Goal: Task Accomplishment & Management: Manage account settings

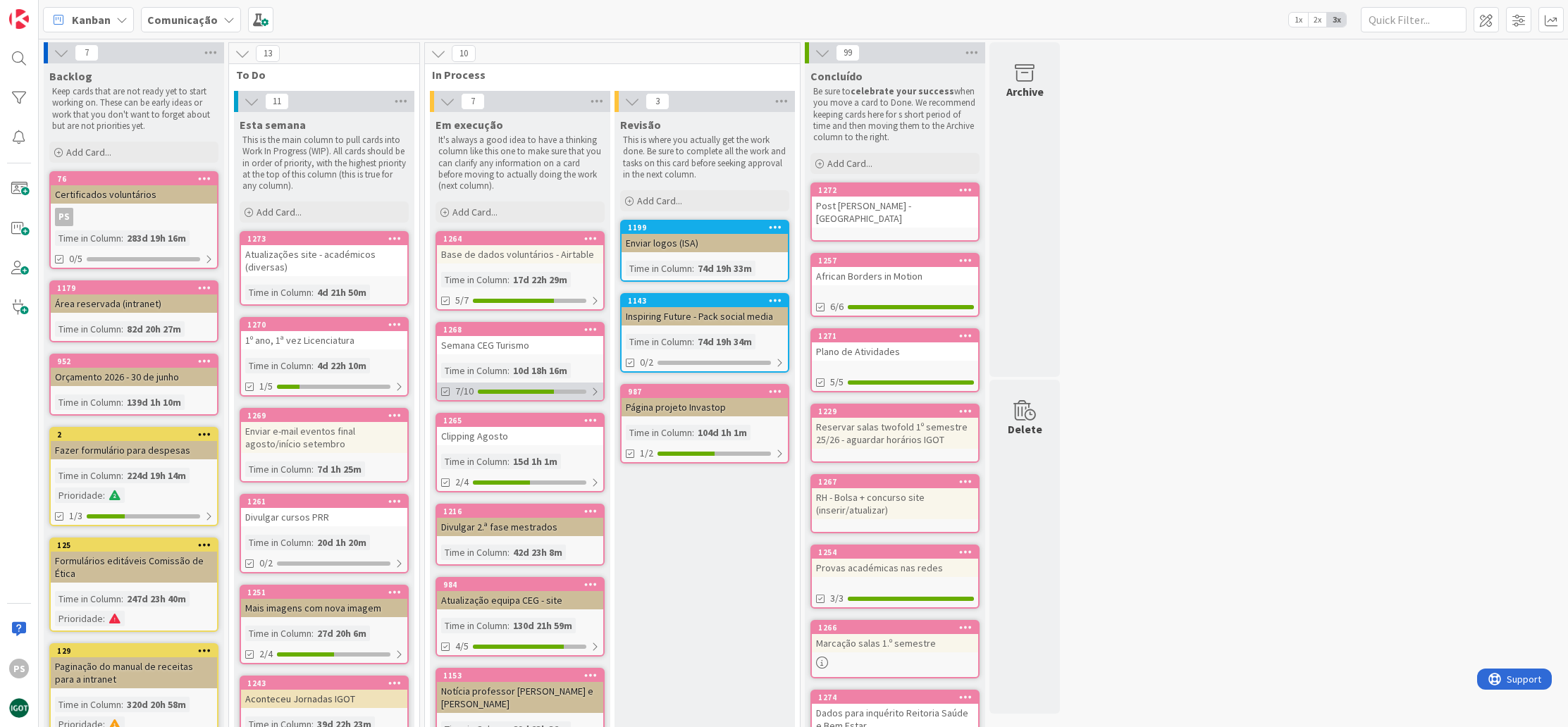
click at [497, 399] on div "7/10" at bounding box center [520, 391] width 167 height 18
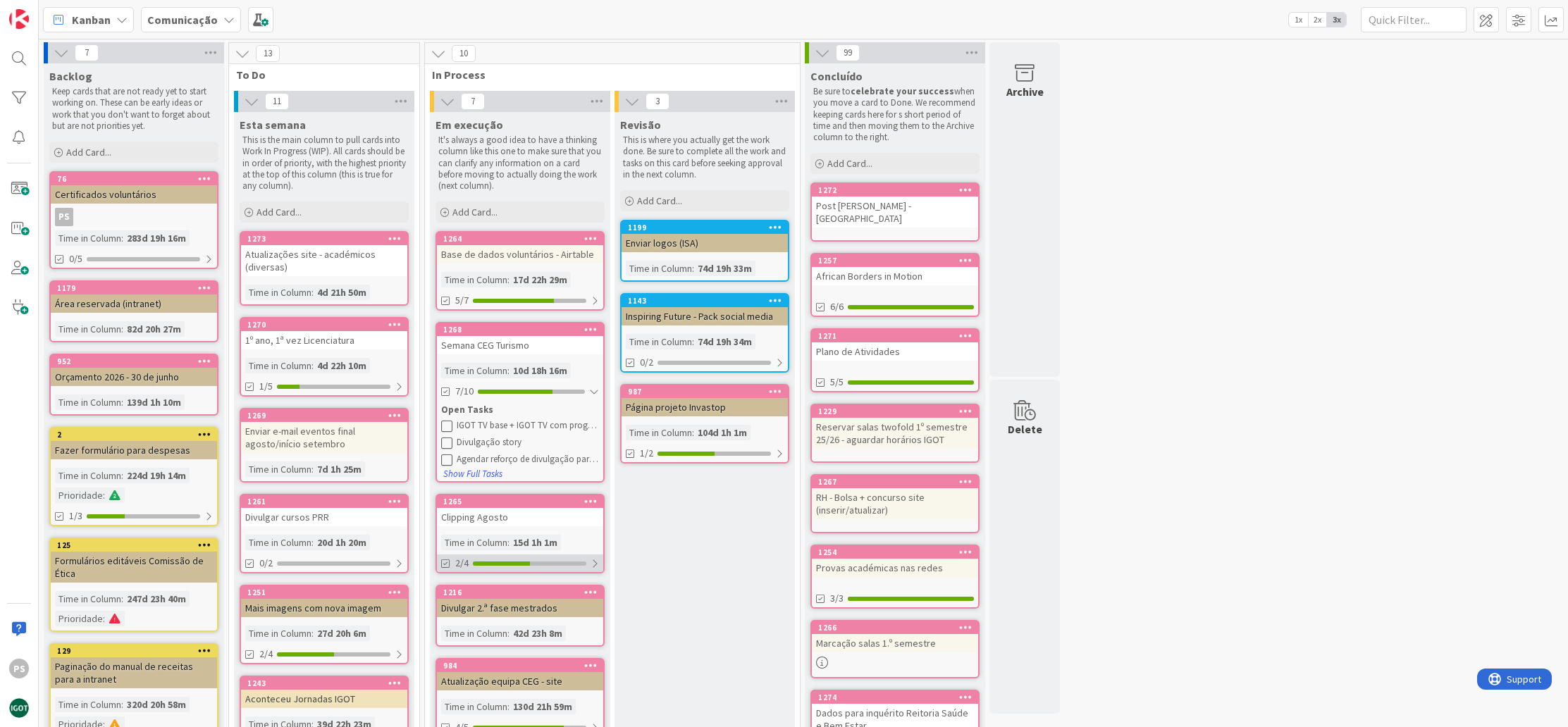
click at [518, 564] on div "2/4" at bounding box center [520, 563] width 167 height 18
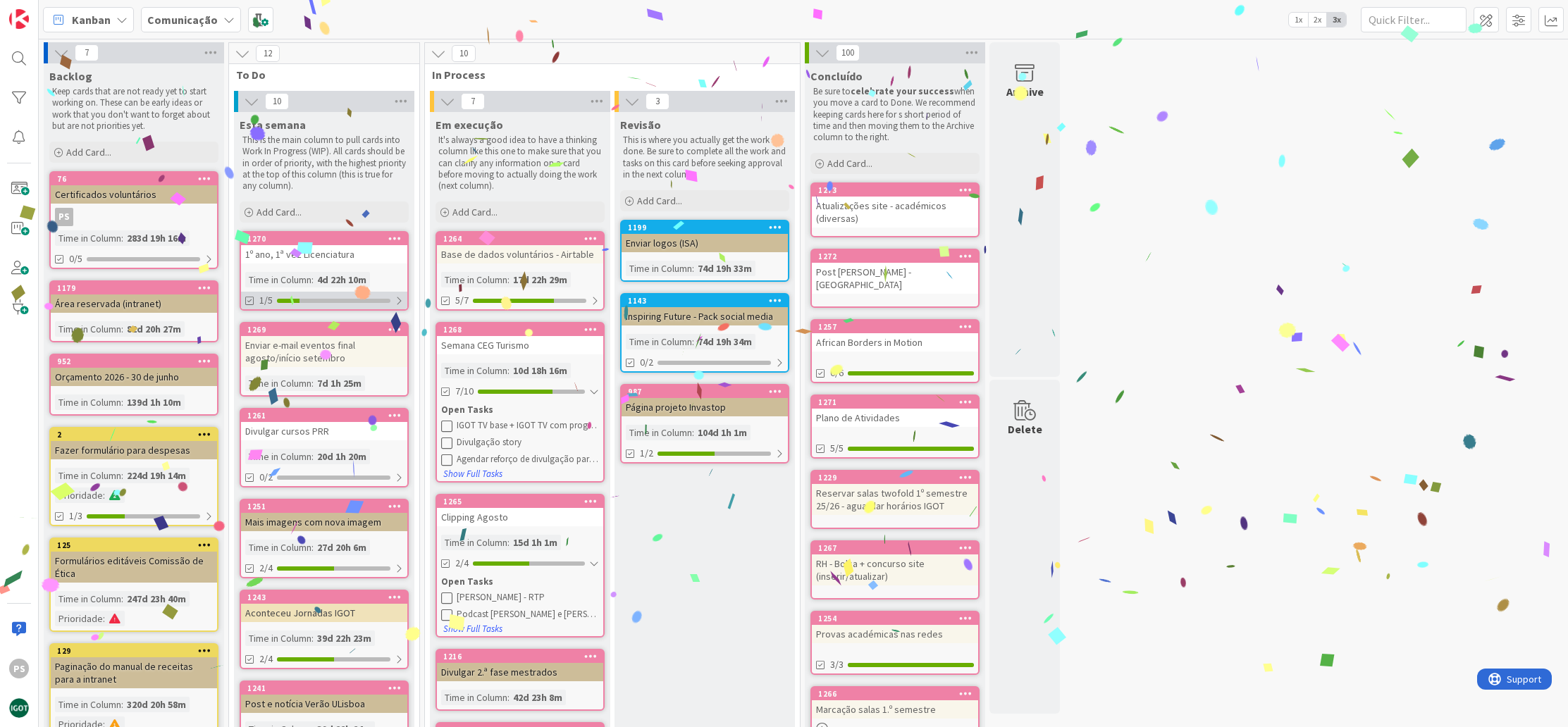
click at [354, 300] on div at bounding box center [334, 301] width 114 height 5
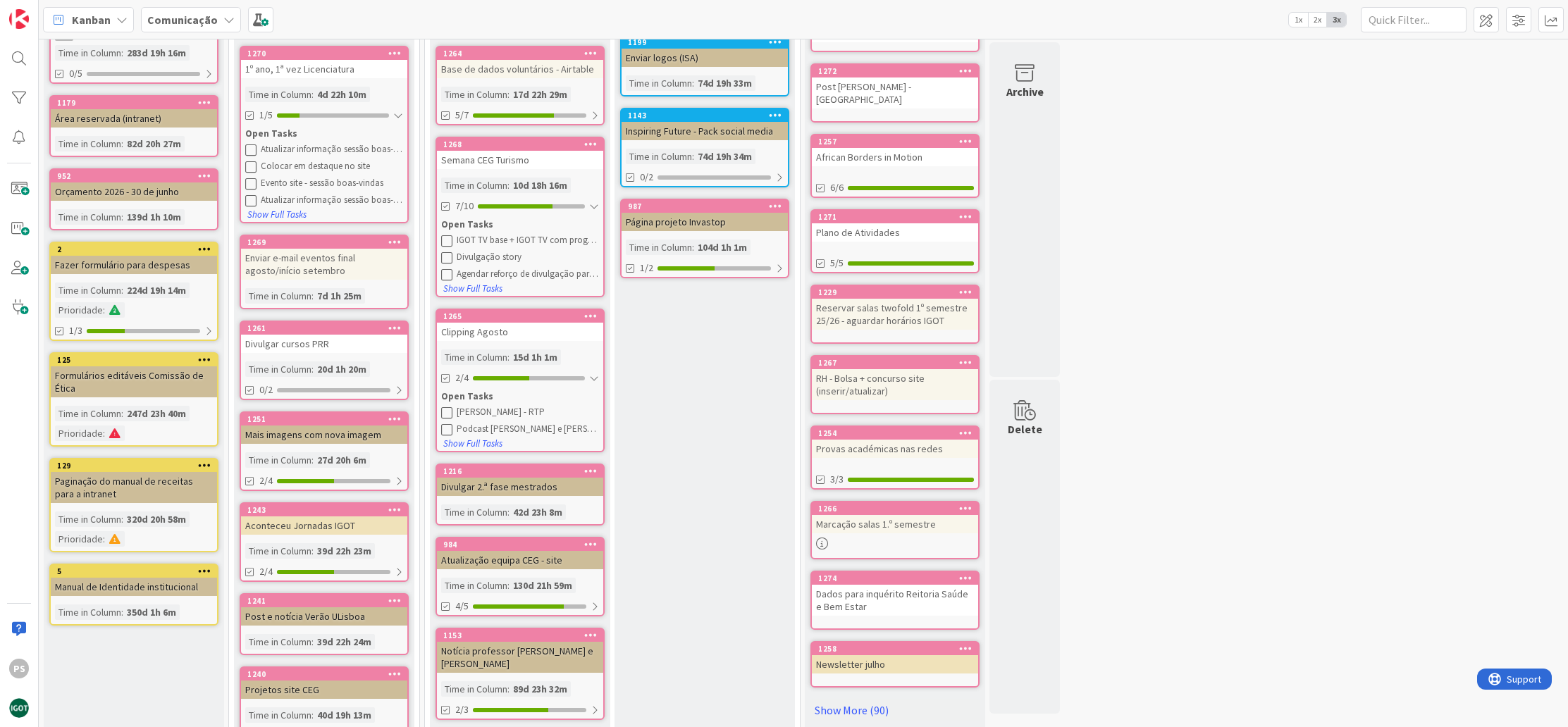
scroll to position [348, 0]
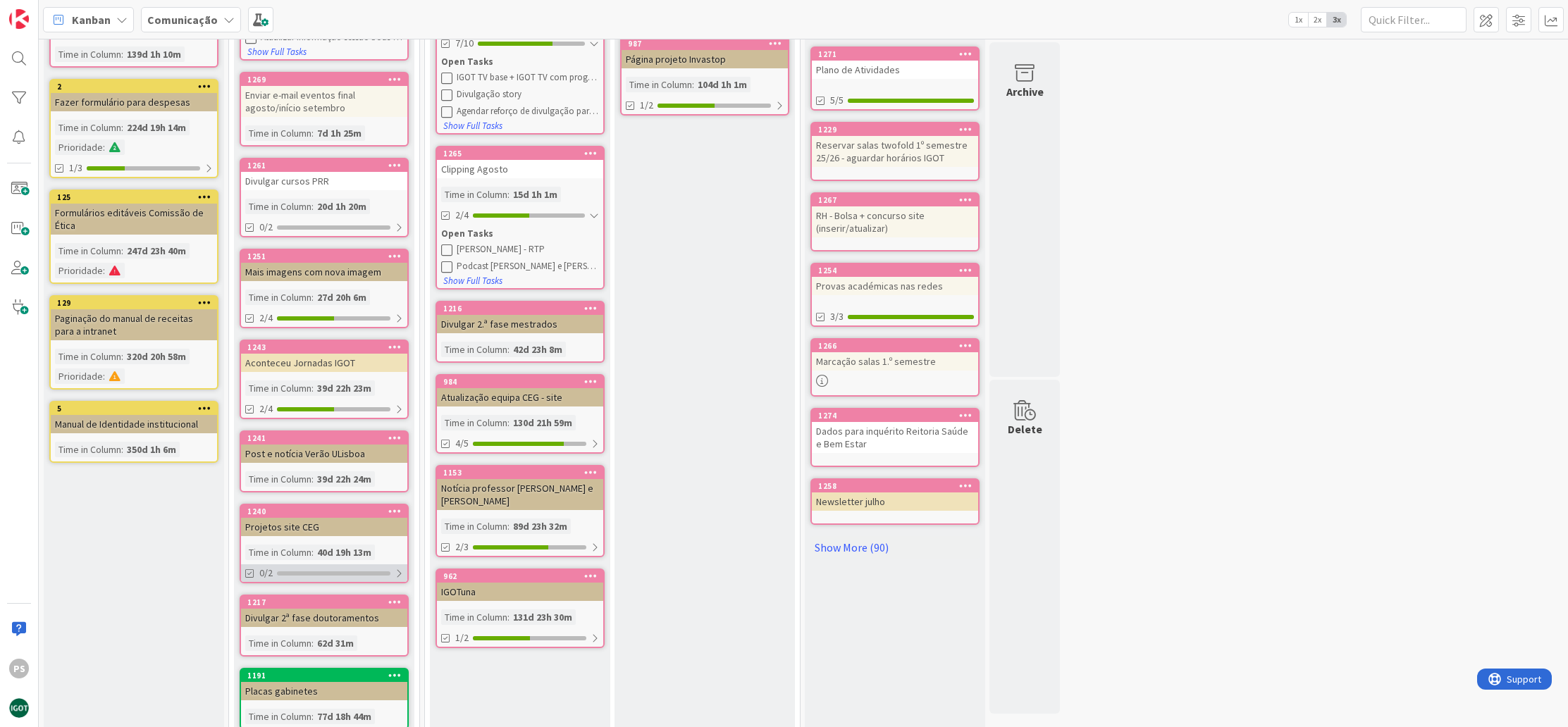
click at [345, 568] on div "0/2" at bounding box center [324, 573] width 167 height 18
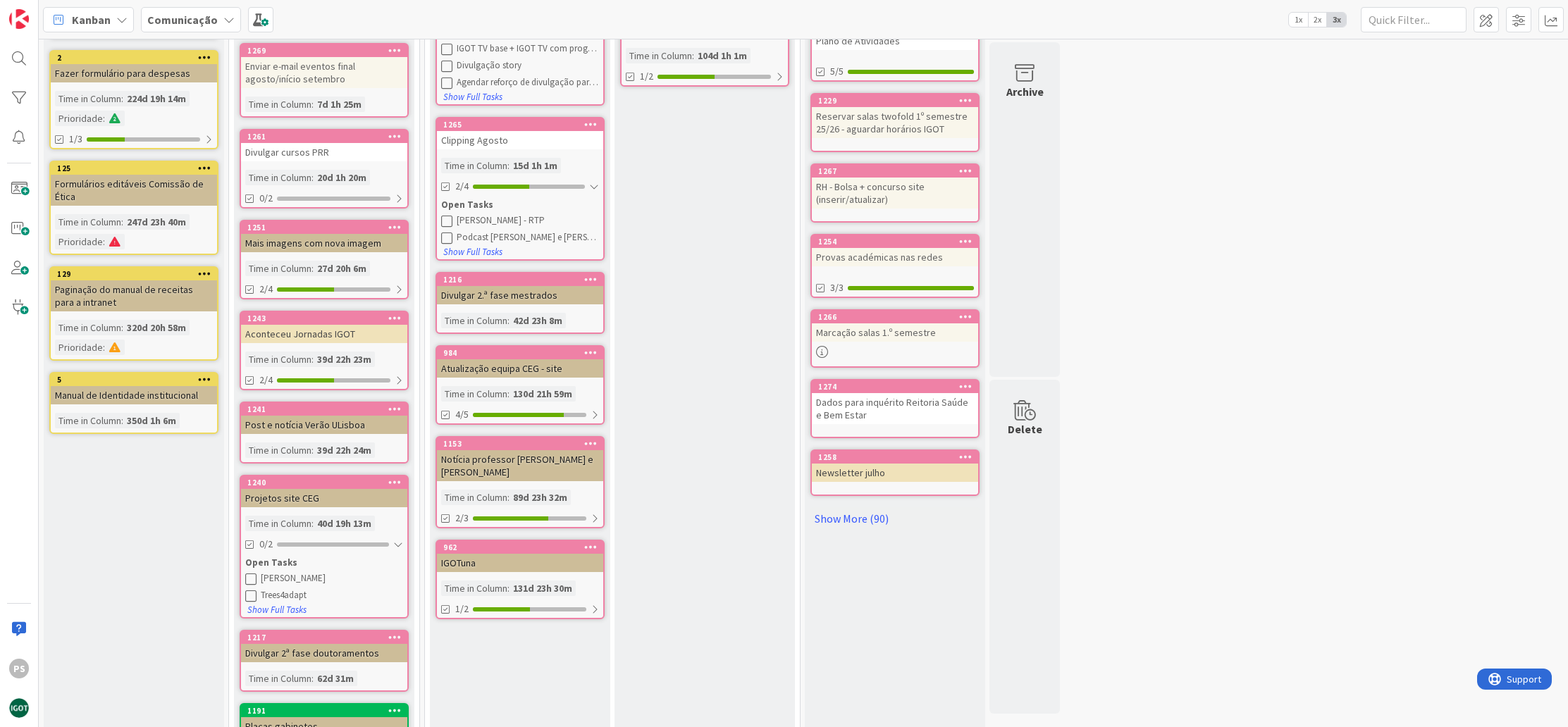
scroll to position [0, 0]
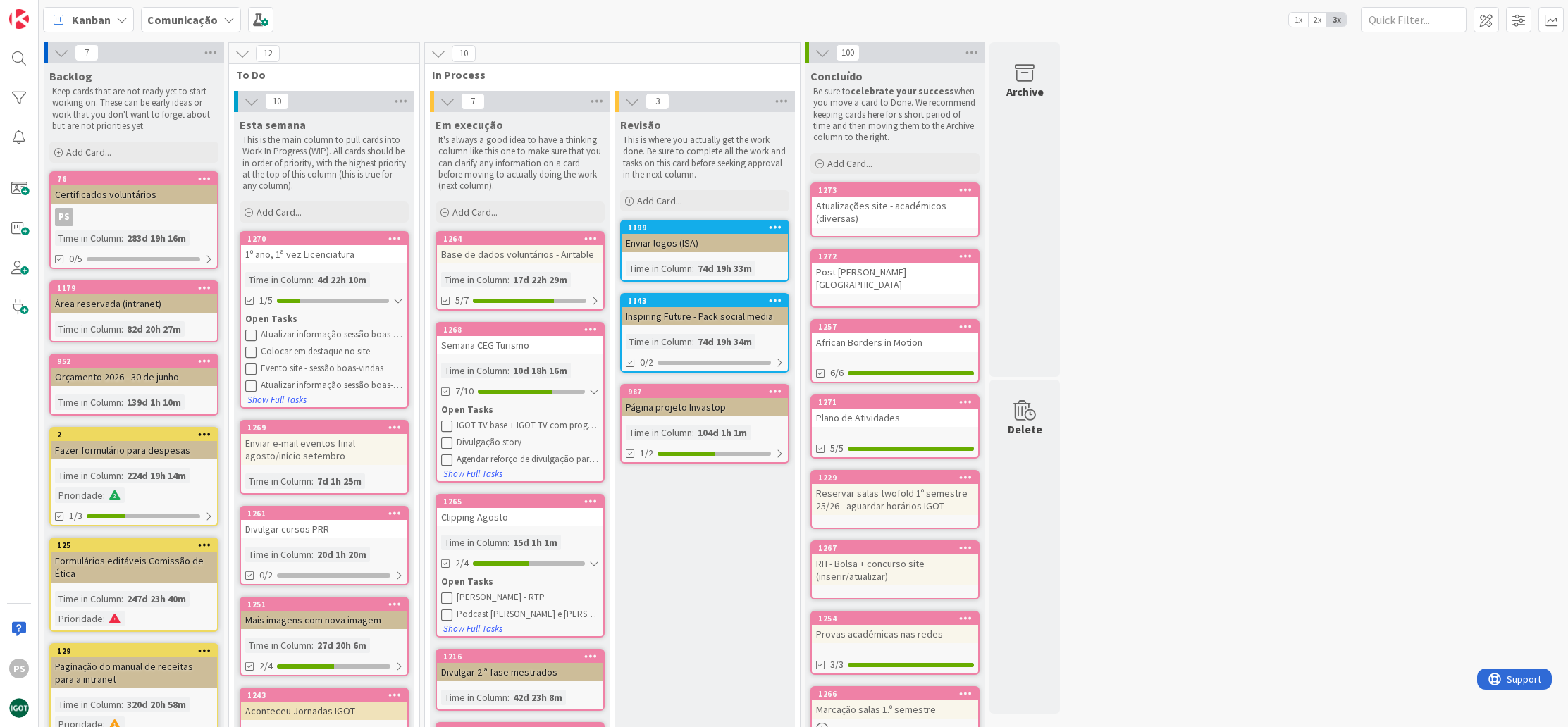
click at [200, 358] on icon at bounding box center [204, 361] width 13 height 10
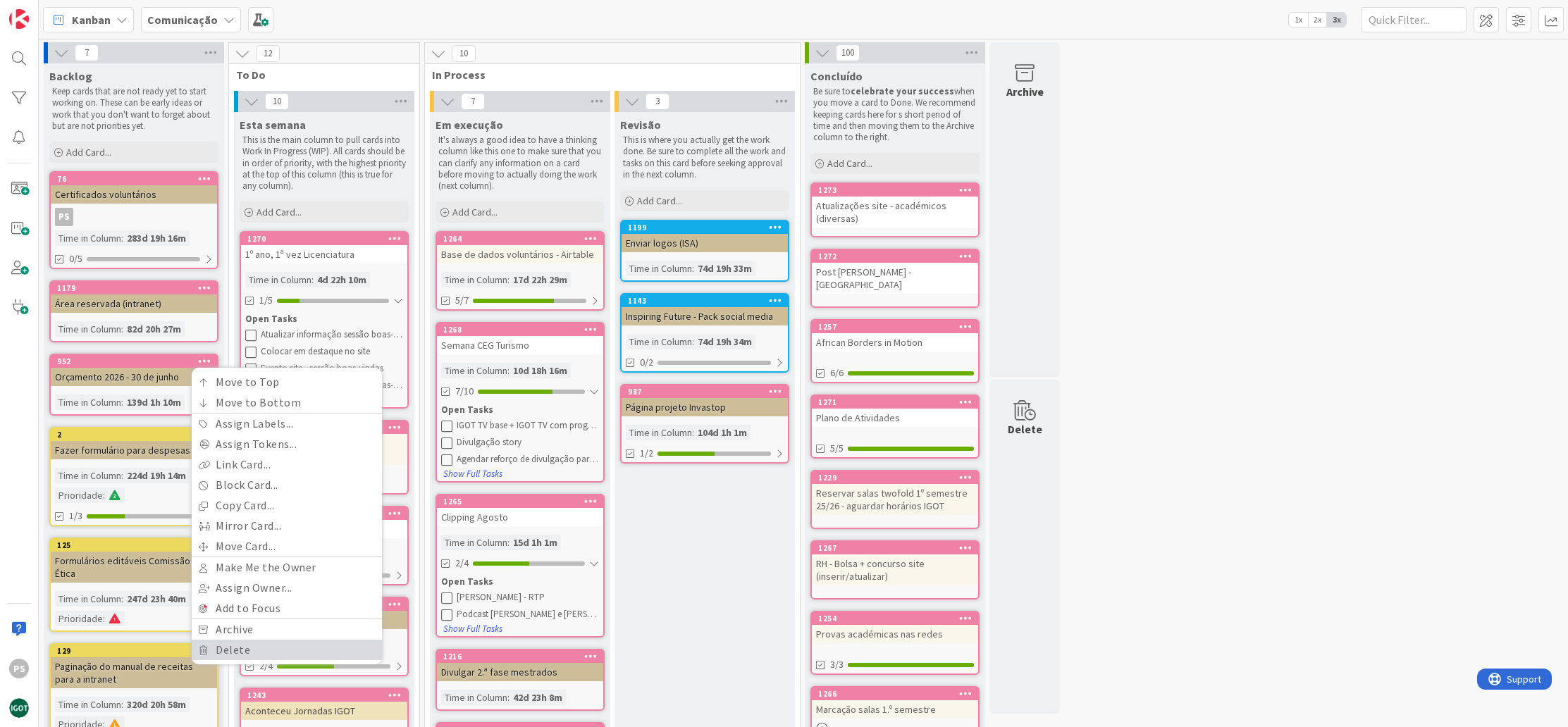
click at [204, 641] on link "Delete" at bounding box center [287, 649] width 190 height 21
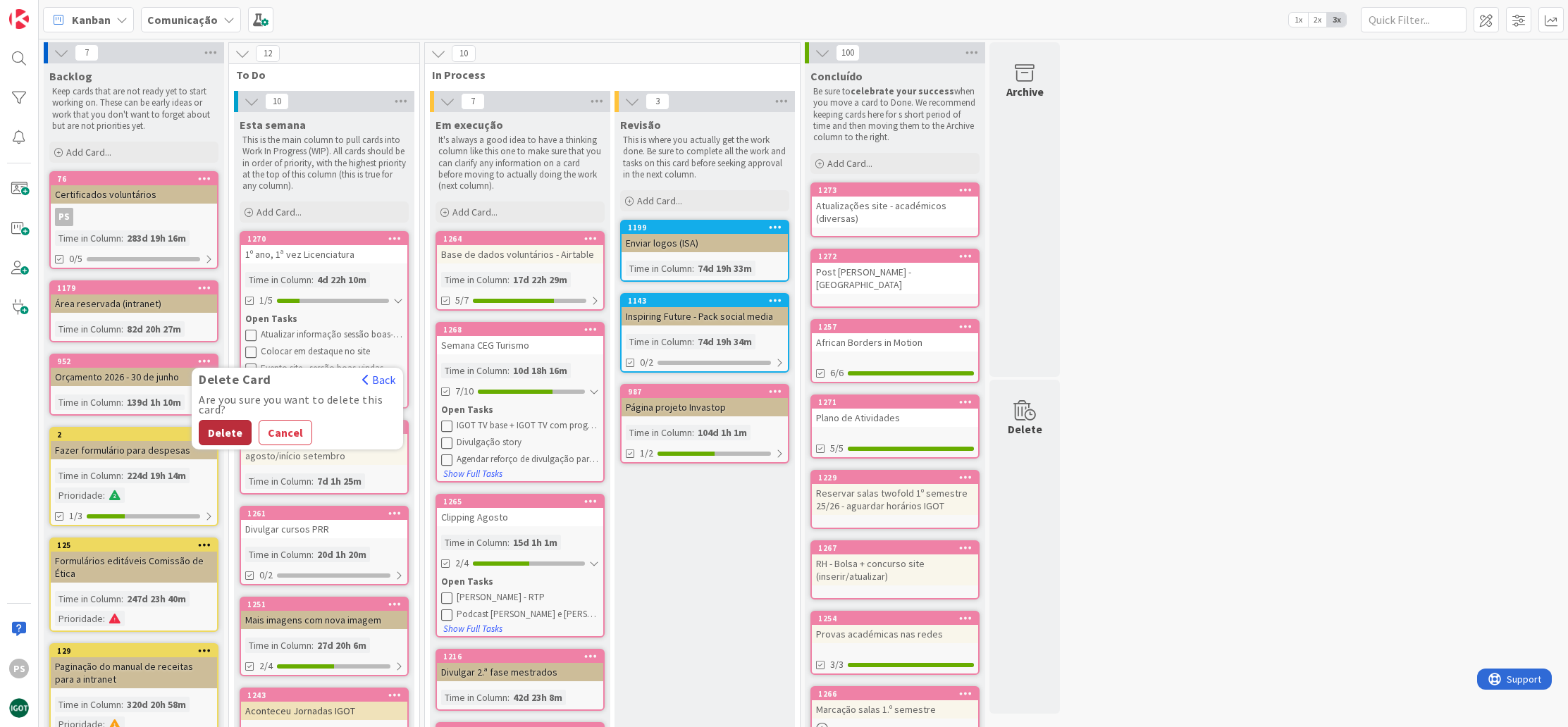
click at [215, 437] on button "Delete" at bounding box center [225, 432] width 53 height 25
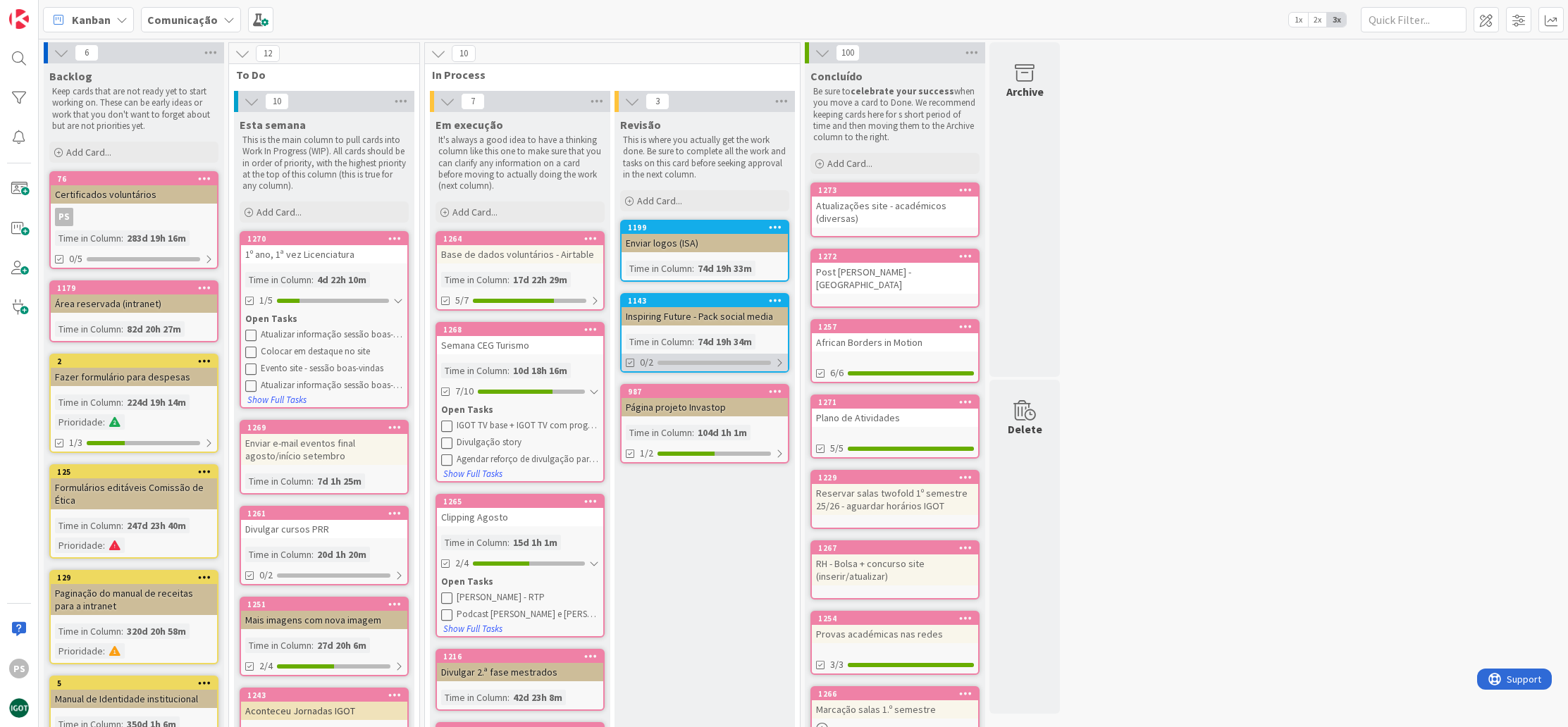
click at [736, 356] on div "0/2" at bounding box center [705, 362] width 167 height 18
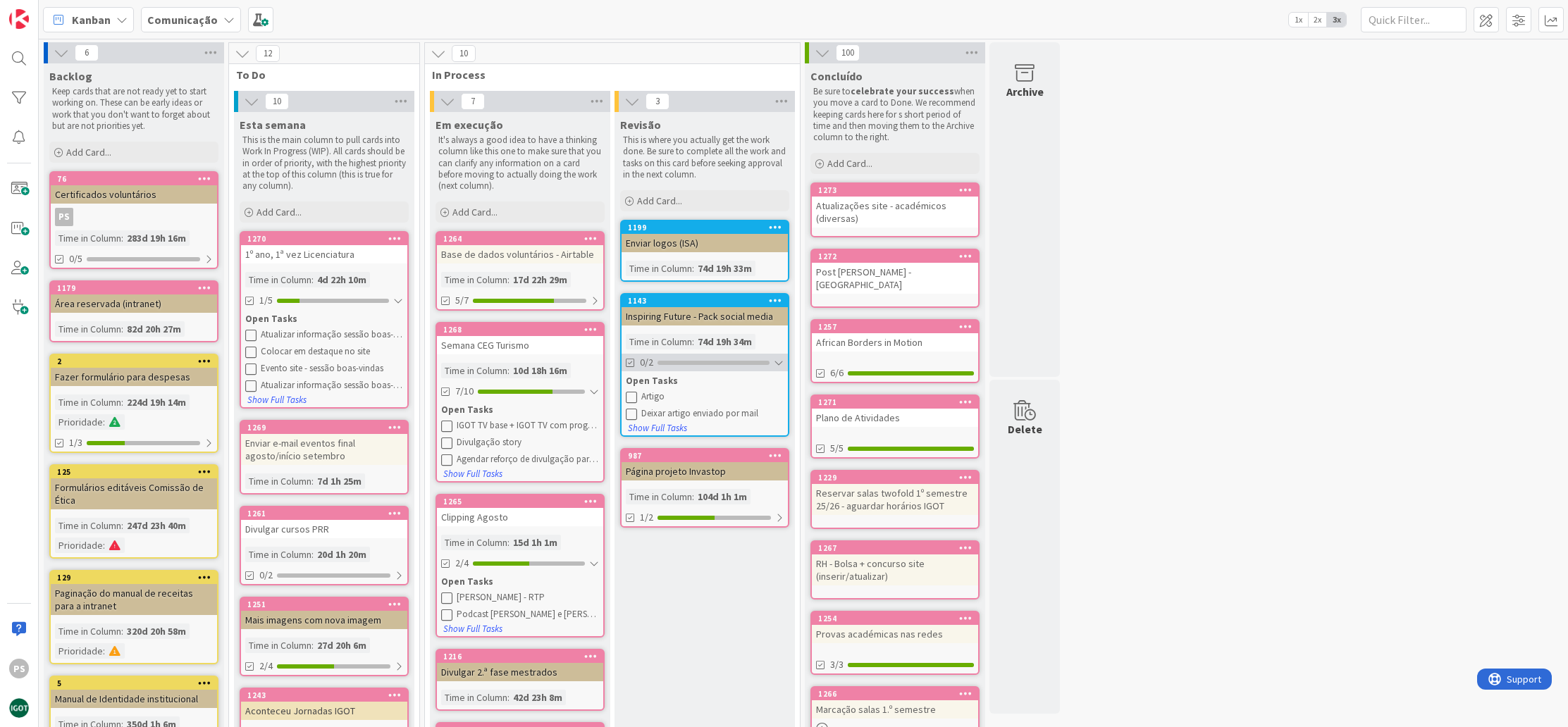
click at [681, 356] on div "0/2" at bounding box center [705, 362] width 167 height 18
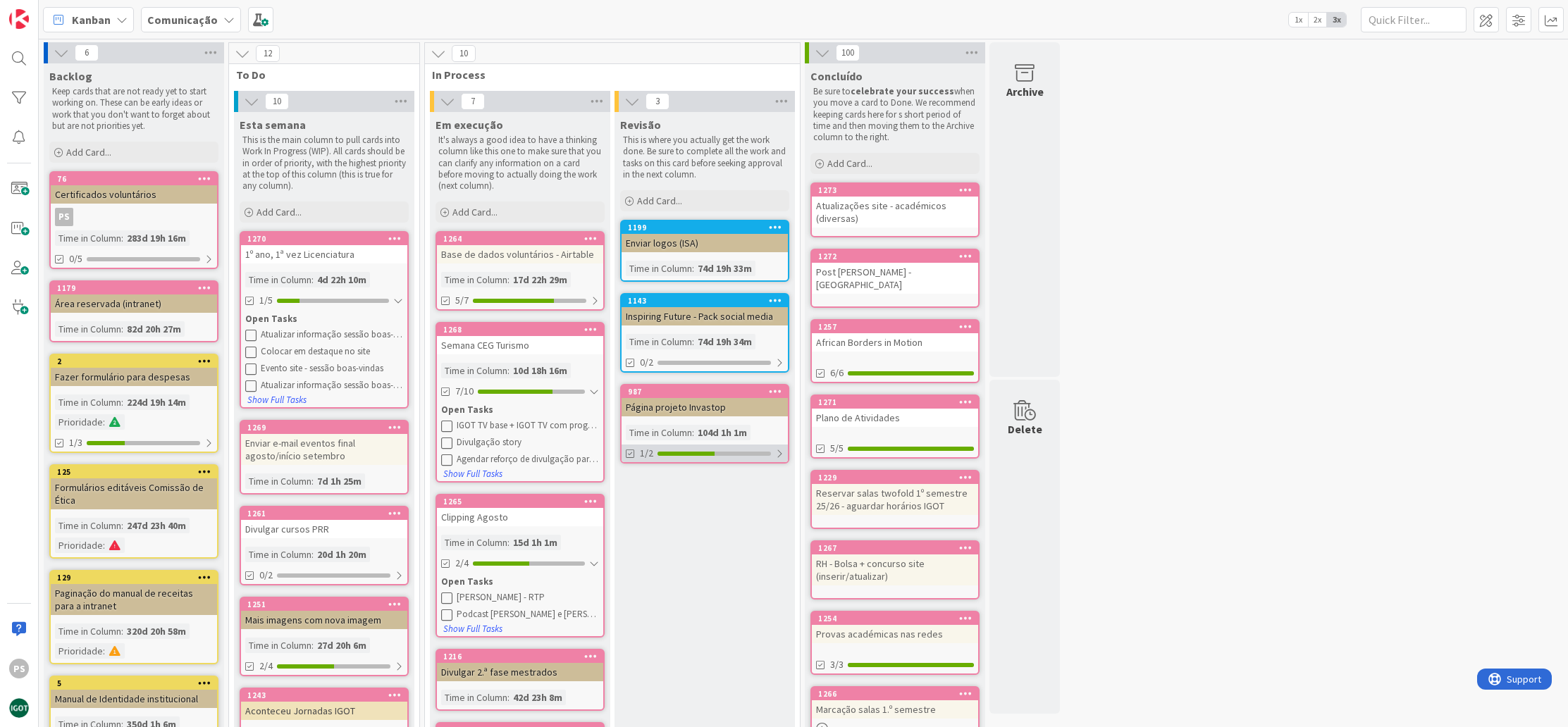
click at [717, 448] on div "1/2" at bounding box center [705, 453] width 167 height 18
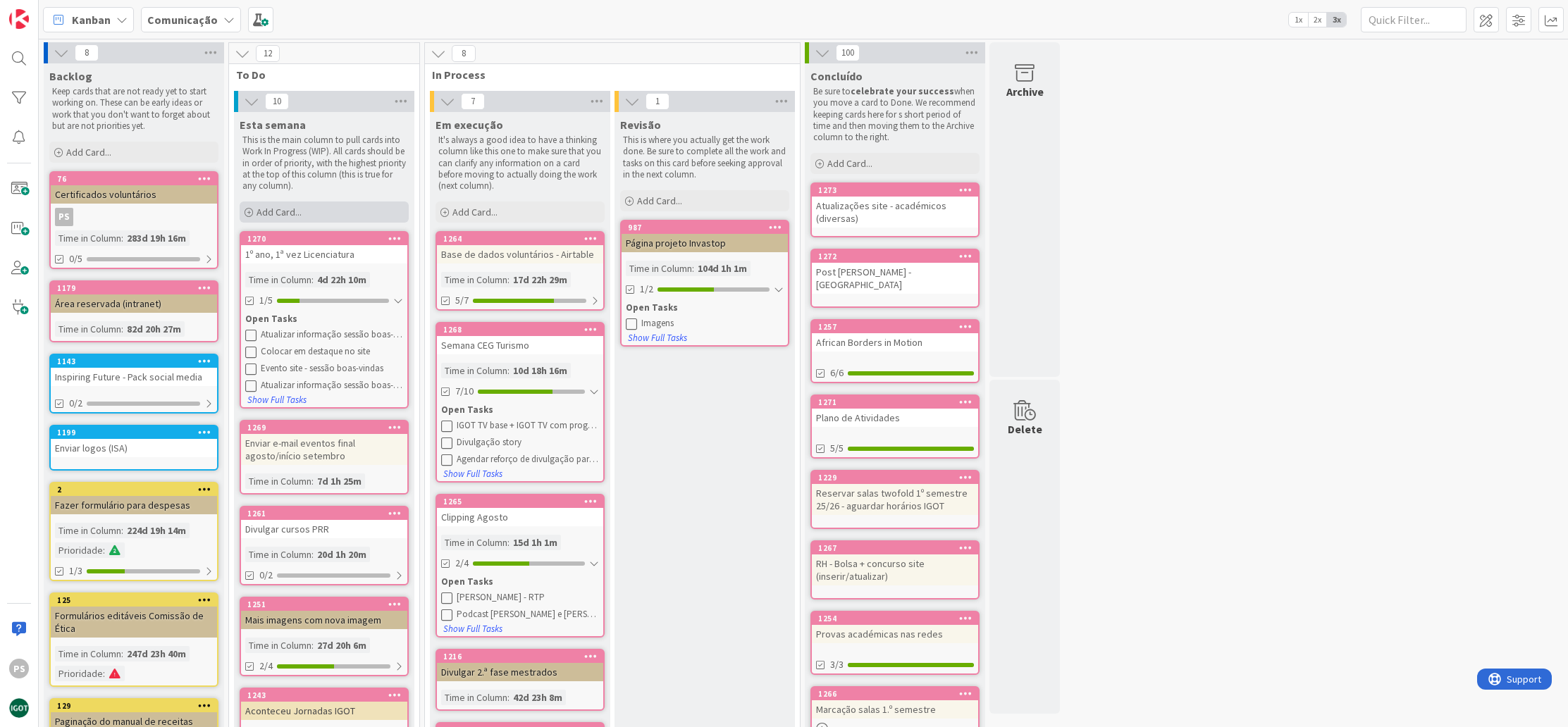
click at [343, 209] on div "Add Card..." at bounding box center [324, 213] width 169 height 21
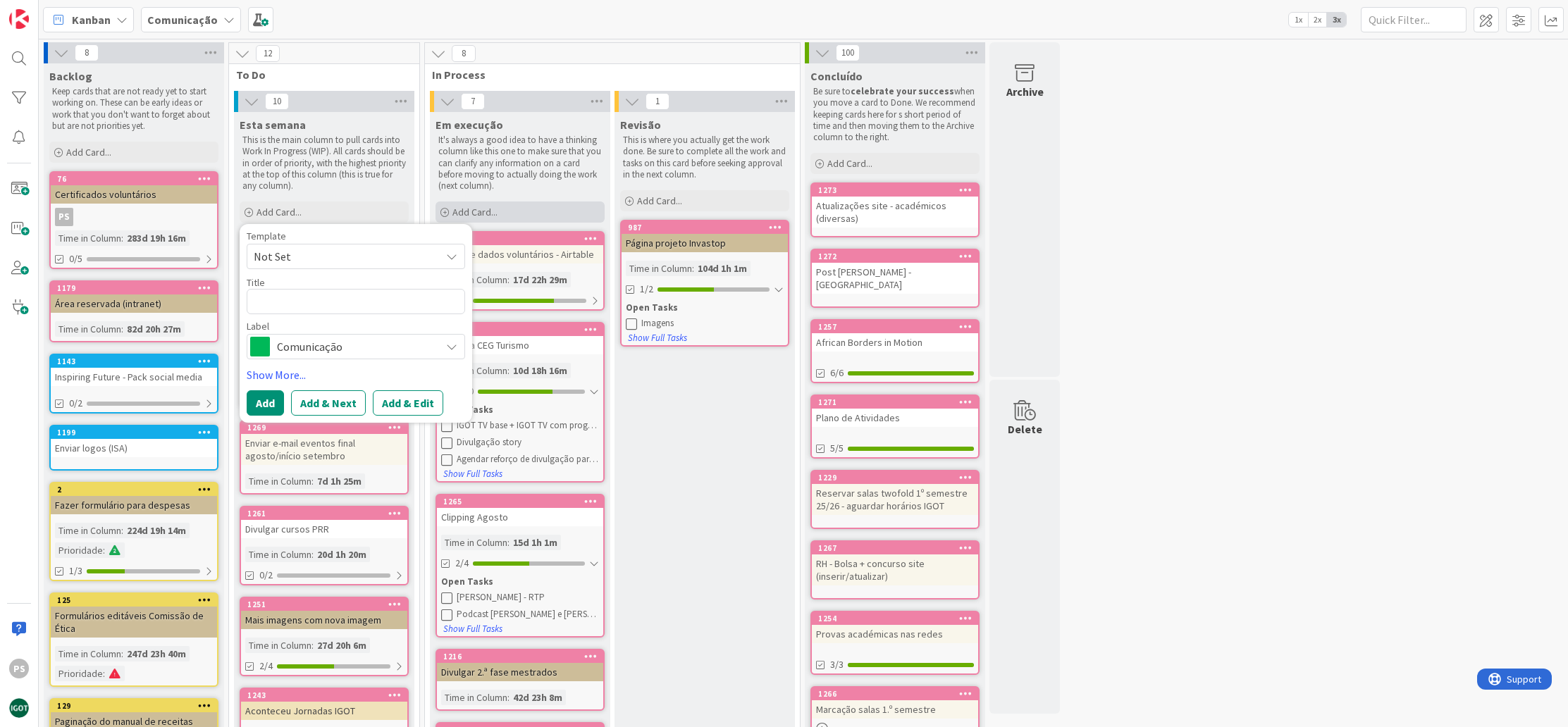
type textarea "x"
type textarea "I"
type textarea "x"
type textarea "II"
type textarea "x"
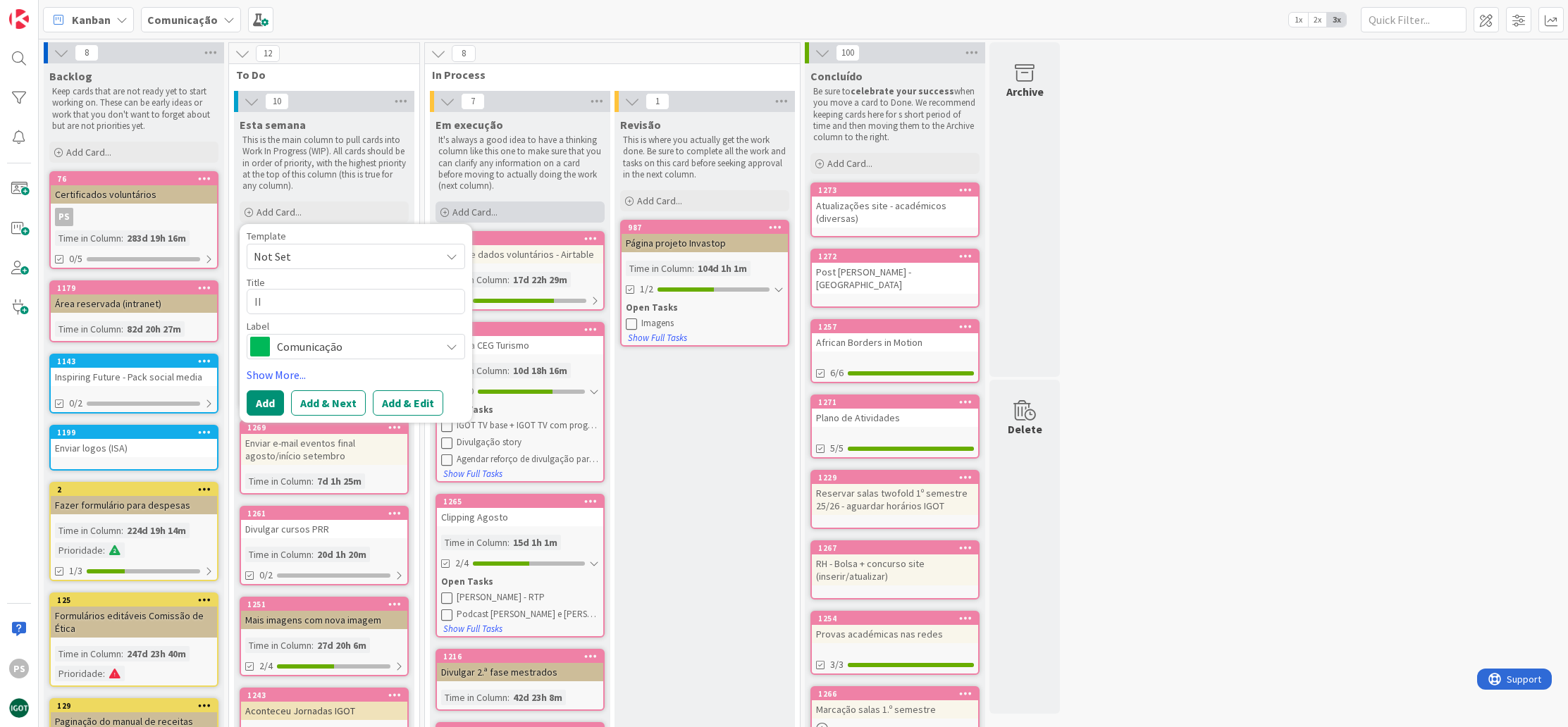
type textarea "II"
type textarea "x"
type textarea "II S"
type textarea "x"
type textarea "II Si"
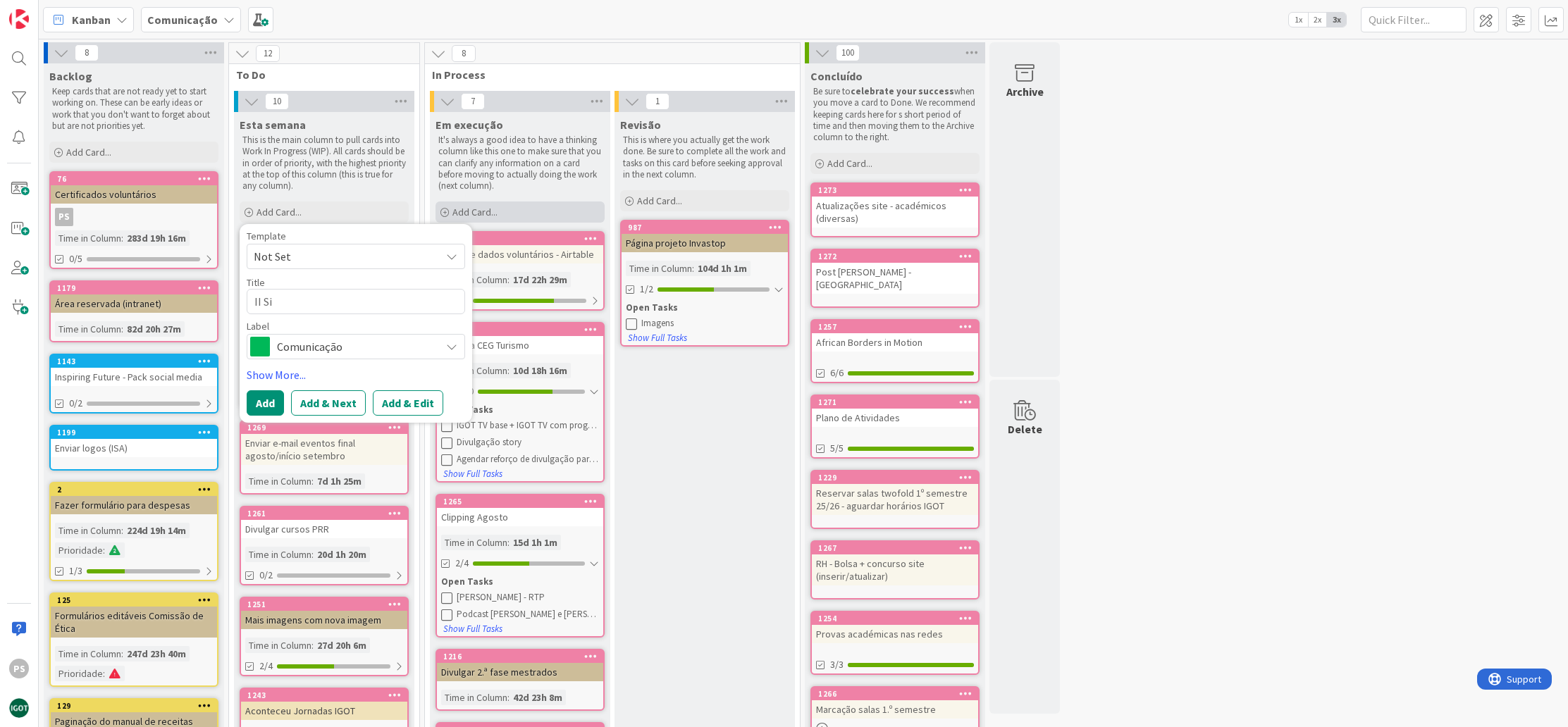
type textarea "x"
type textarea "II Sim"
type textarea "x"
type textarea "II Simp"
type textarea "x"
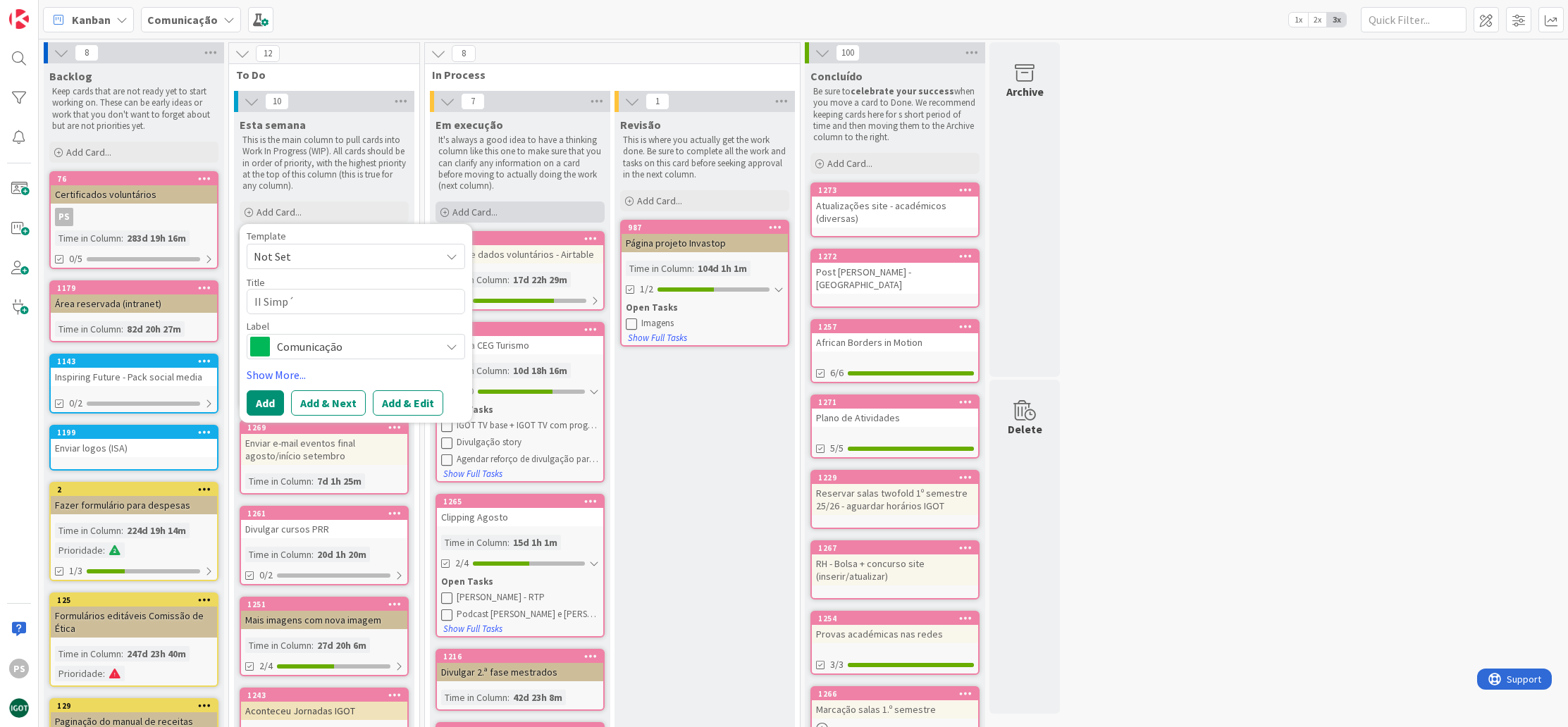
type textarea "II Simpó"
type textarea "x"
type textarea "II Simpós"
type textarea "x"
type textarea "II Simpósi"
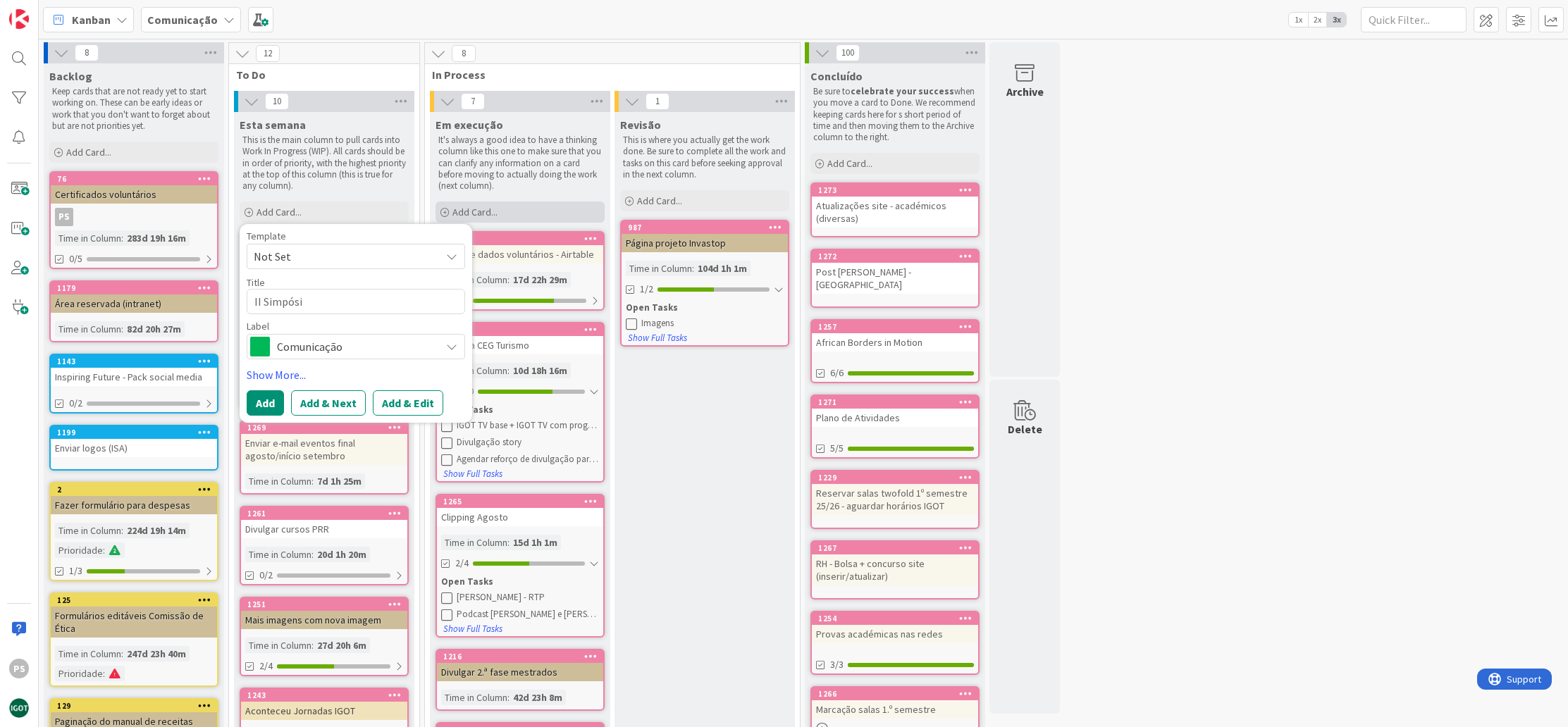
type textarea "x"
type textarea "II Simpósio"
type textarea "x"
type textarea "II Simpósio"
type textarea "x"
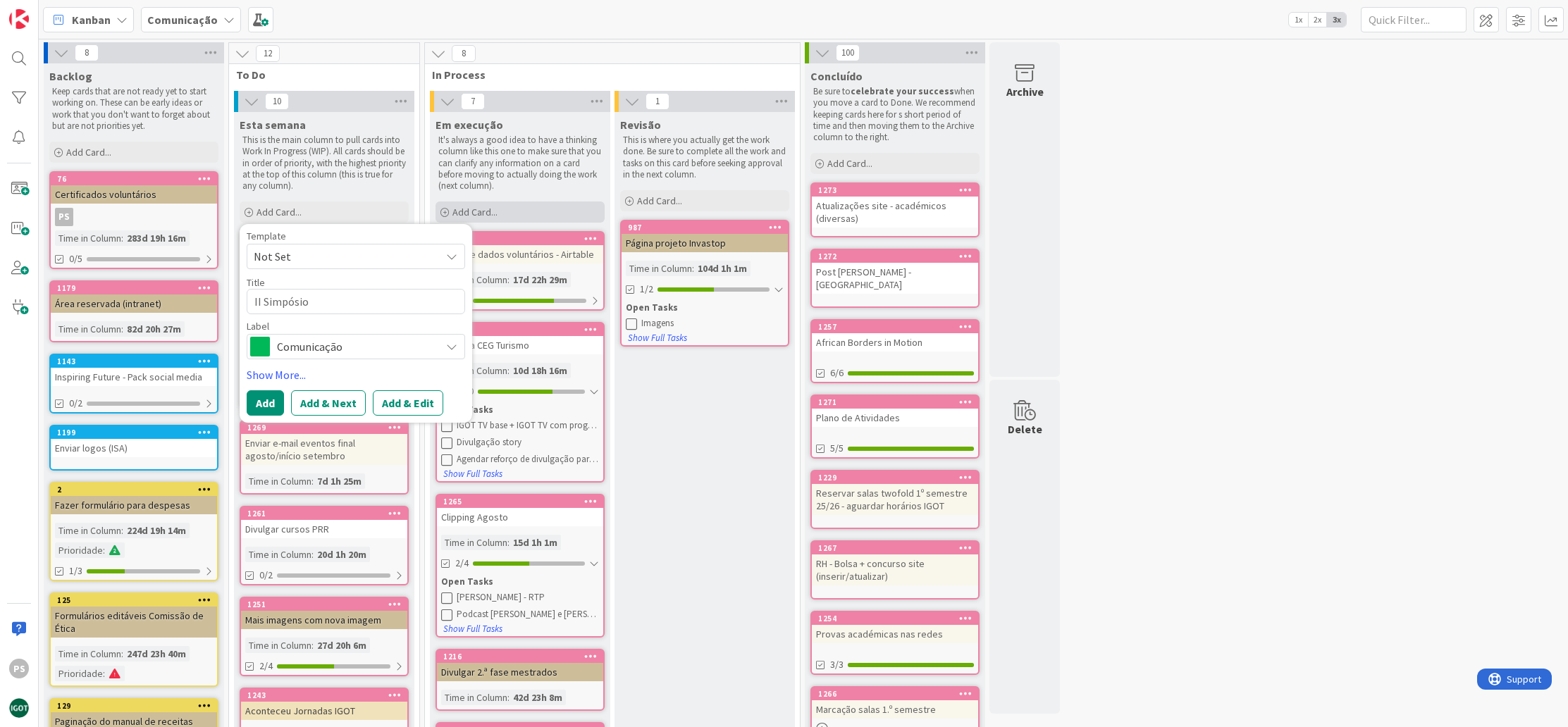
type textarea "II Simpósio S"
type textarea "x"
type textarea "II Simpósio Se"
type textarea "x"
type textarea "II Simpósio Seg"
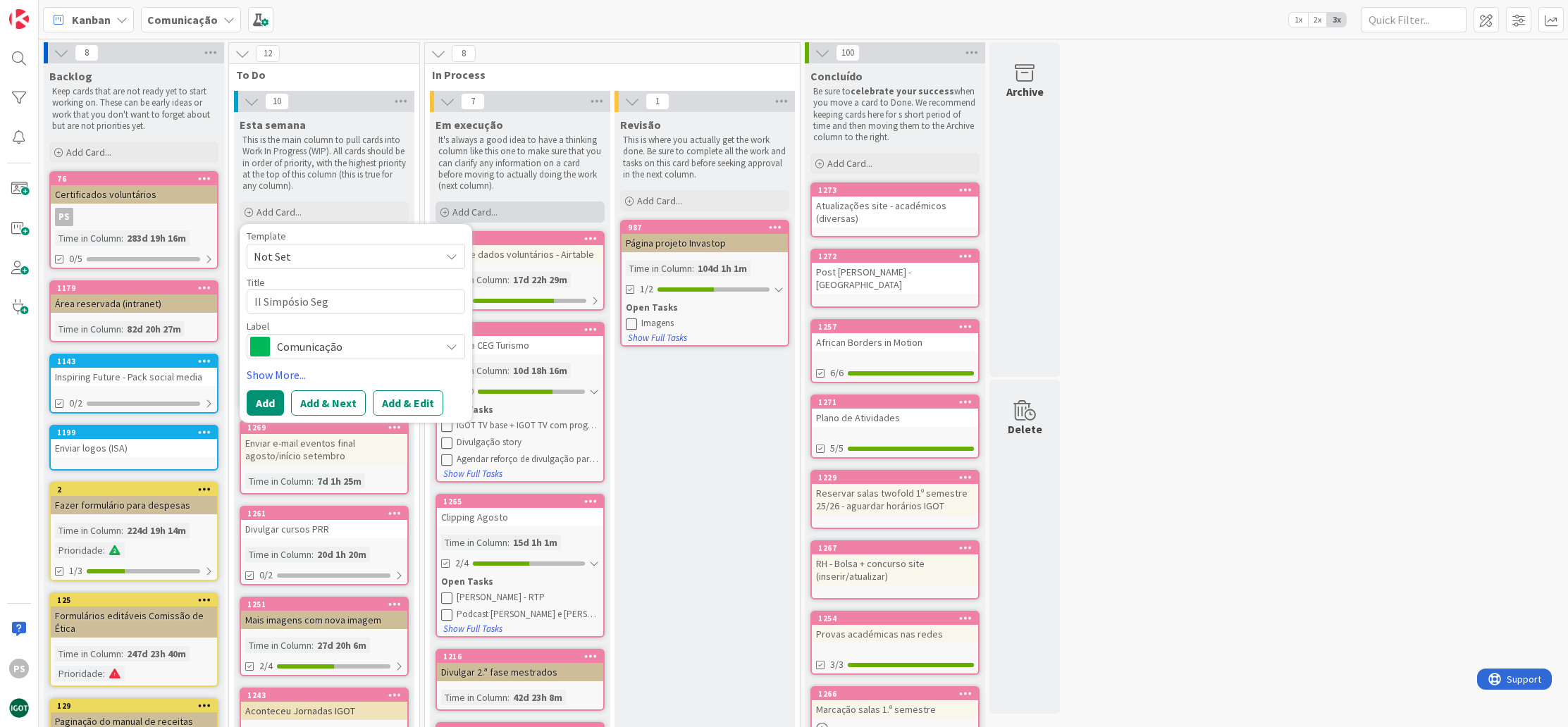
type textarea "x"
type textarea "II Simpósio Segr"
type textarea "x"
type textarea "II Simpósio Segre"
type textarea "x"
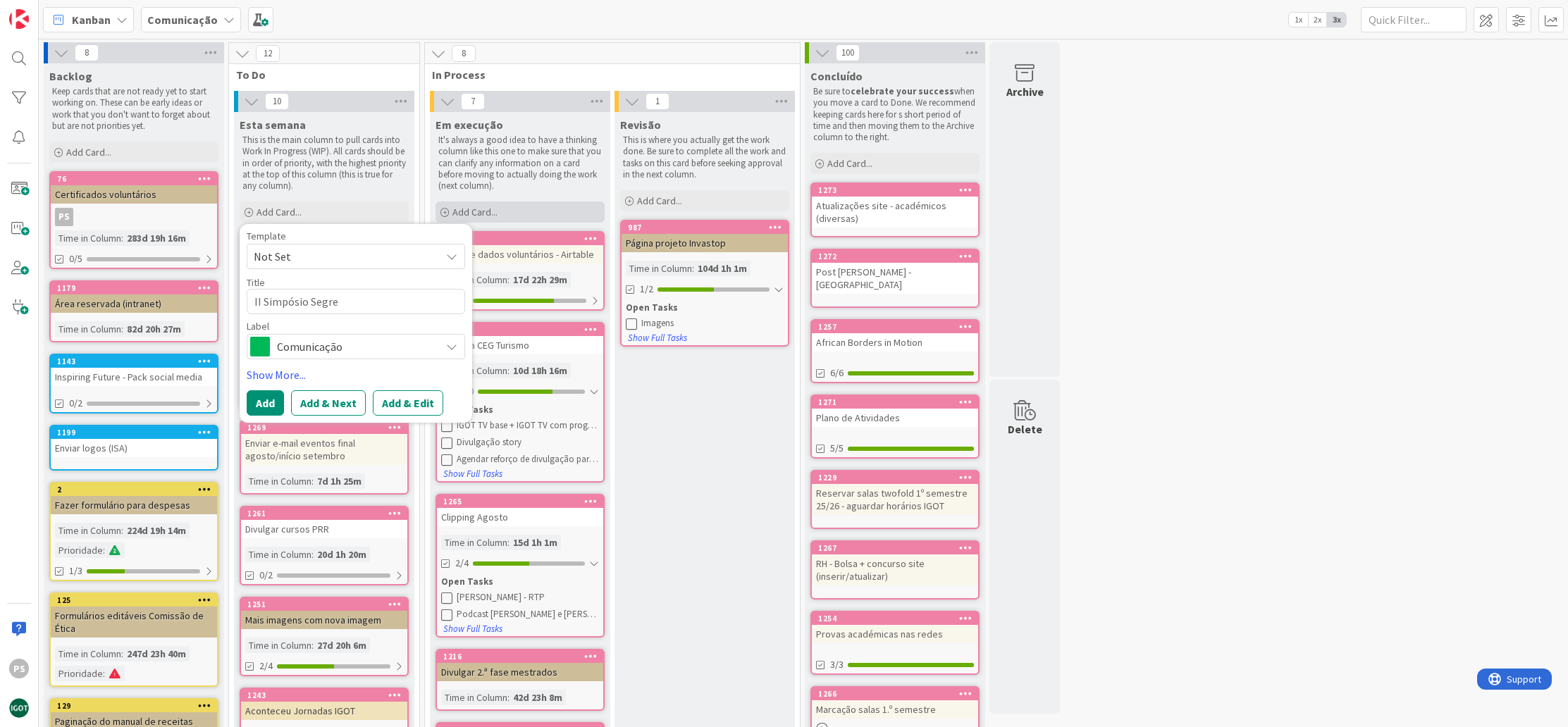
type textarea "II [PERSON_NAME]"
type textarea "x"
type textarea "II [PERSON_NAME]"
type textarea "x"
type textarea "II [PERSON_NAME]"
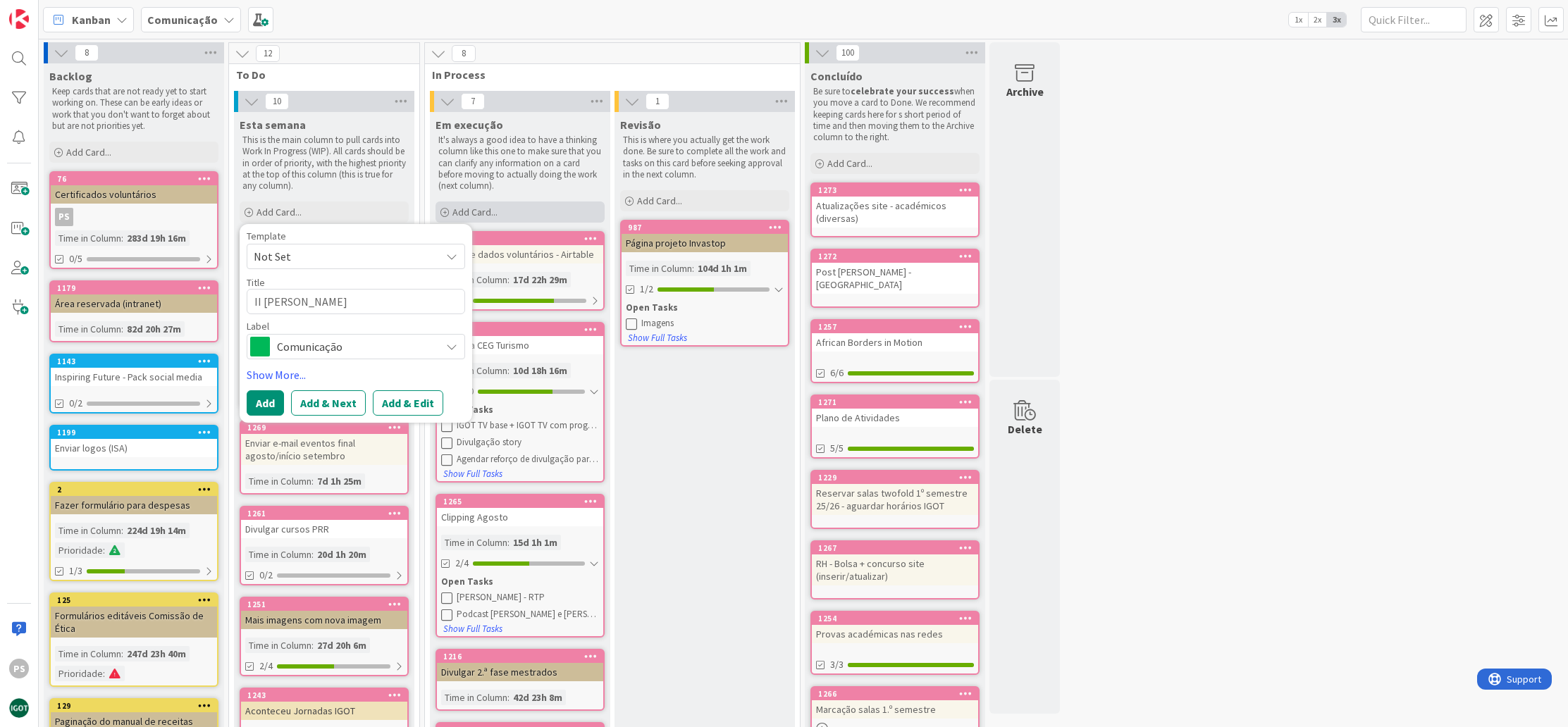
type textarea "x"
type textarea "II [PERSON_NAME]~"
type textarea "x"
type textarea "II [PERSON_NAME]"
type textarea "x"
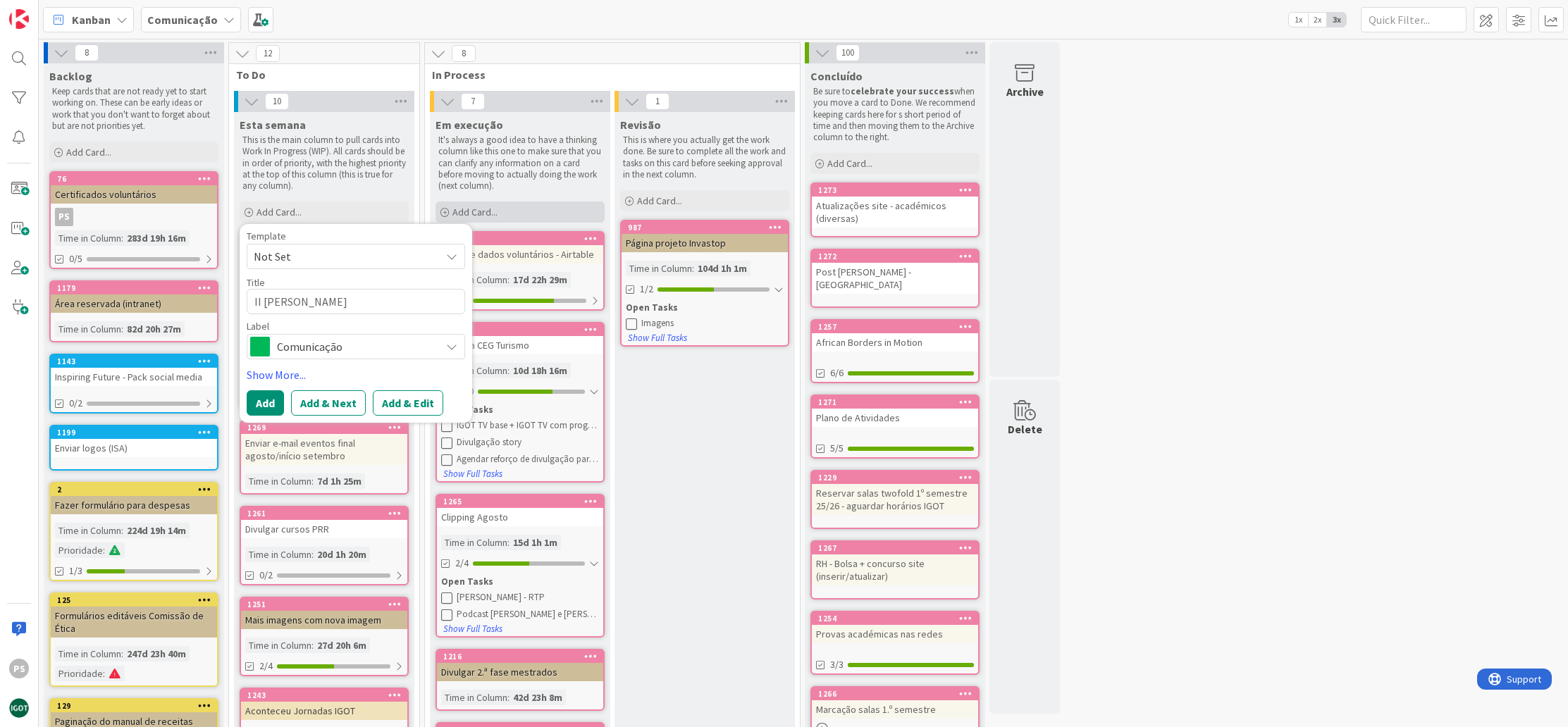
type textarea "II Simpósio Segregração"
type textarea "x"
type textarea "II Simpósio Segregração"
type textarea "x"
type textarea "II Simpósio Segregração U"
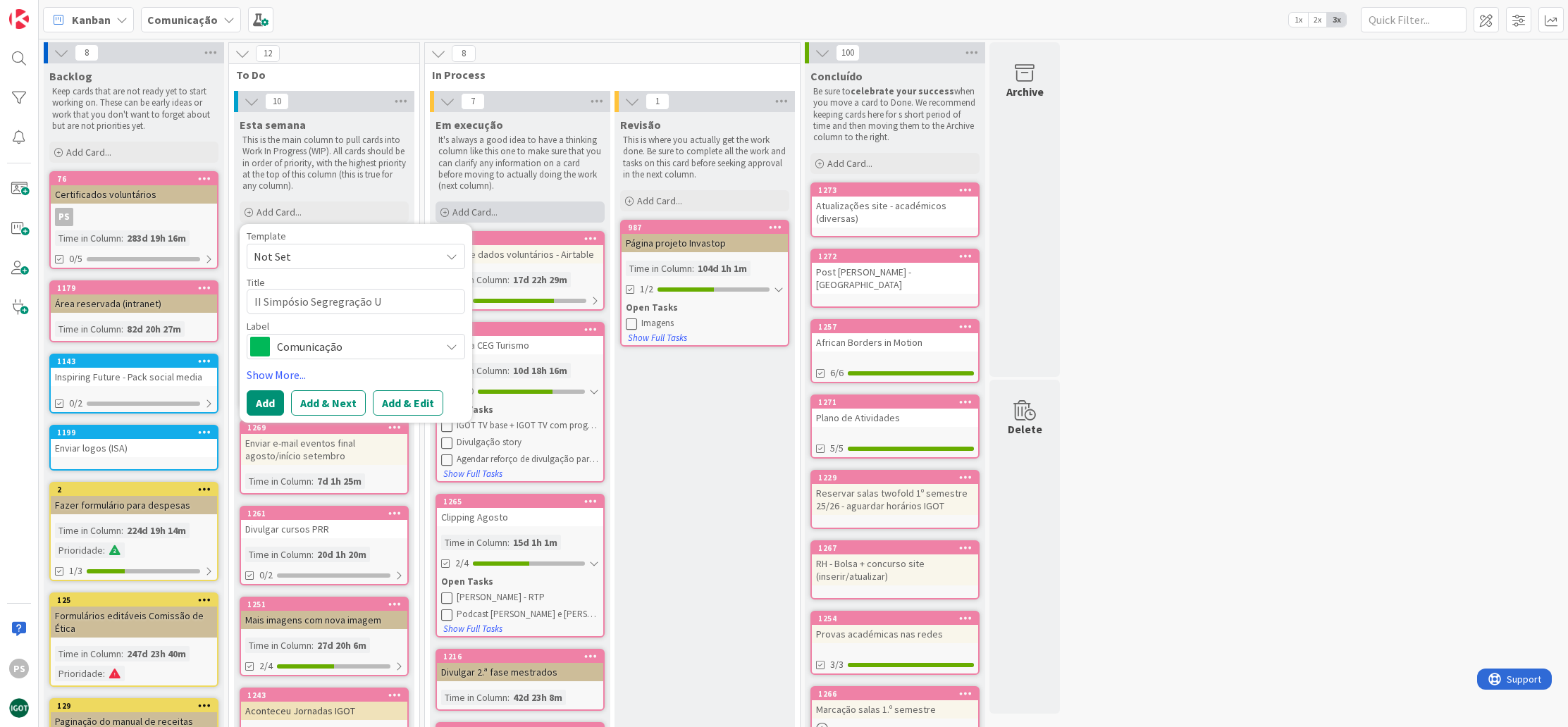
type textarea "x"
type textarea "II Simpósio Segregração Ur"
type textarea "x"
type textarea "II Simpósio Segregração Urb"
type textarea "x"
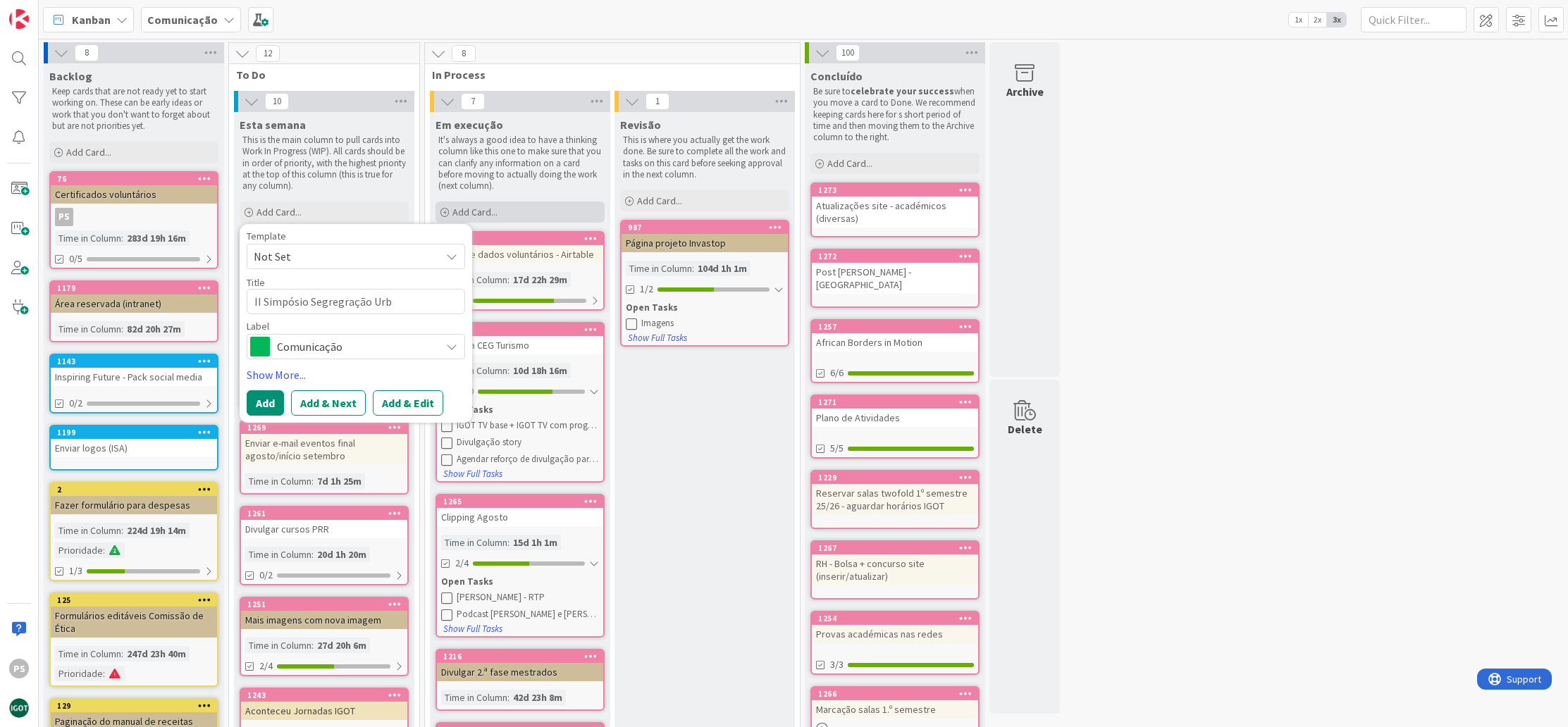
type textarea "II Simpósio Segregração Urba"
type textarea "x"
type textarea "II Simpósio Segregração Urban"
type textarea "x"
type textarea "II Simpósio Segregração Urbana"
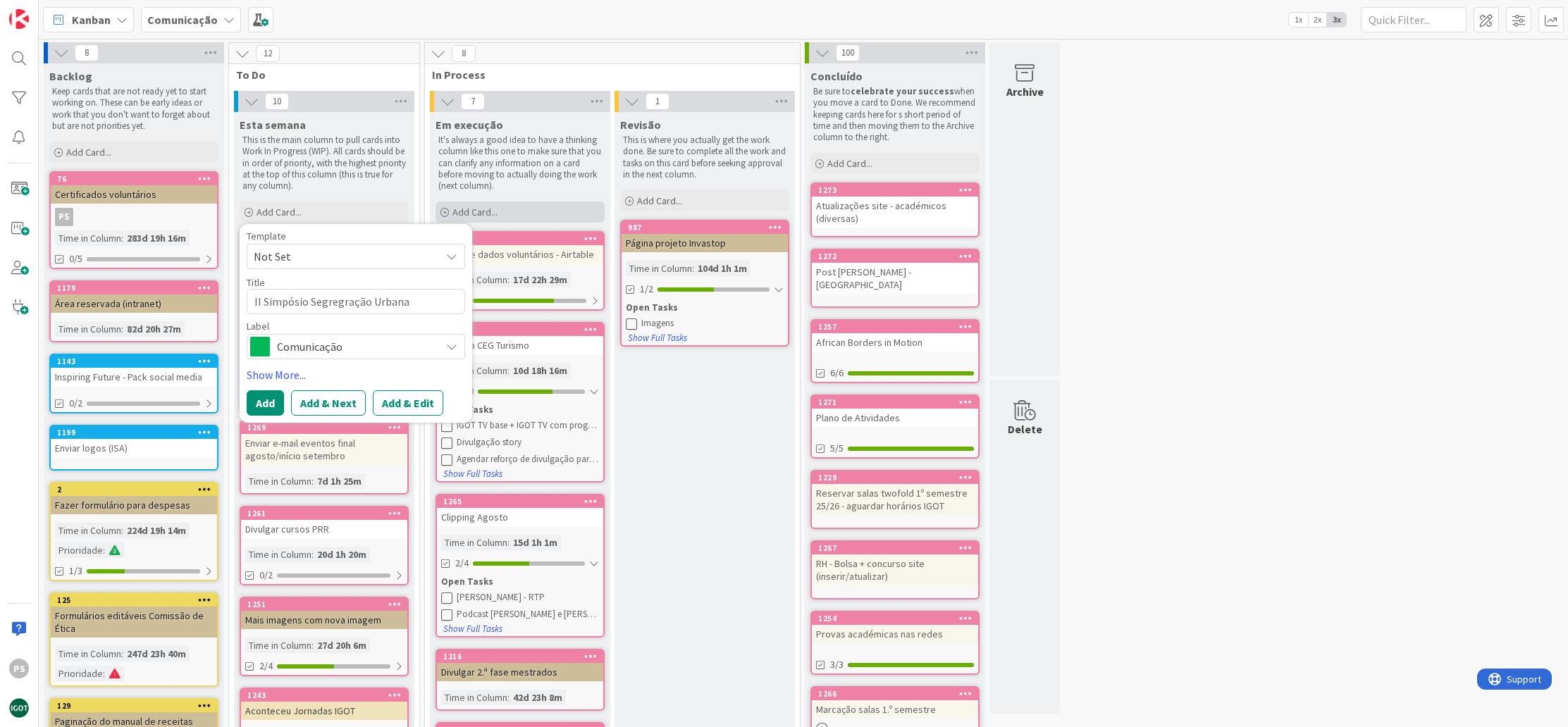
type textarea "x"
type textarea "II Simpósio Segregração Urbana"
type textarea "x"
type textarea "II Simpósio Segregração Urbana ("
type textarea "x"
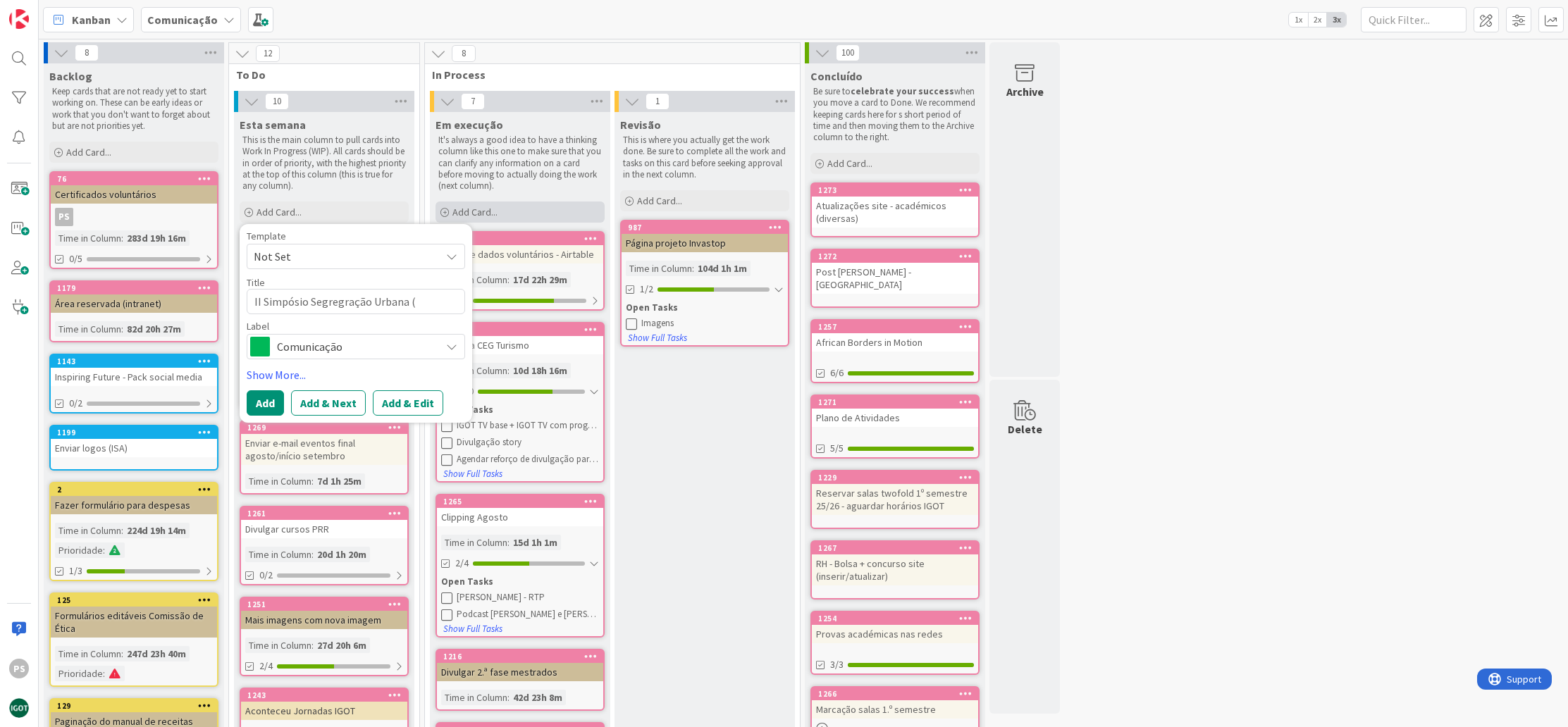
type textarea "II Simpósio Segregração Urbana (M"
type textarea "x"
type textarea "II Simpósio Segregração Urbana (Ma"
type textarea "x"
type textarea "II Simpósio Segregração Urbana (Mal"
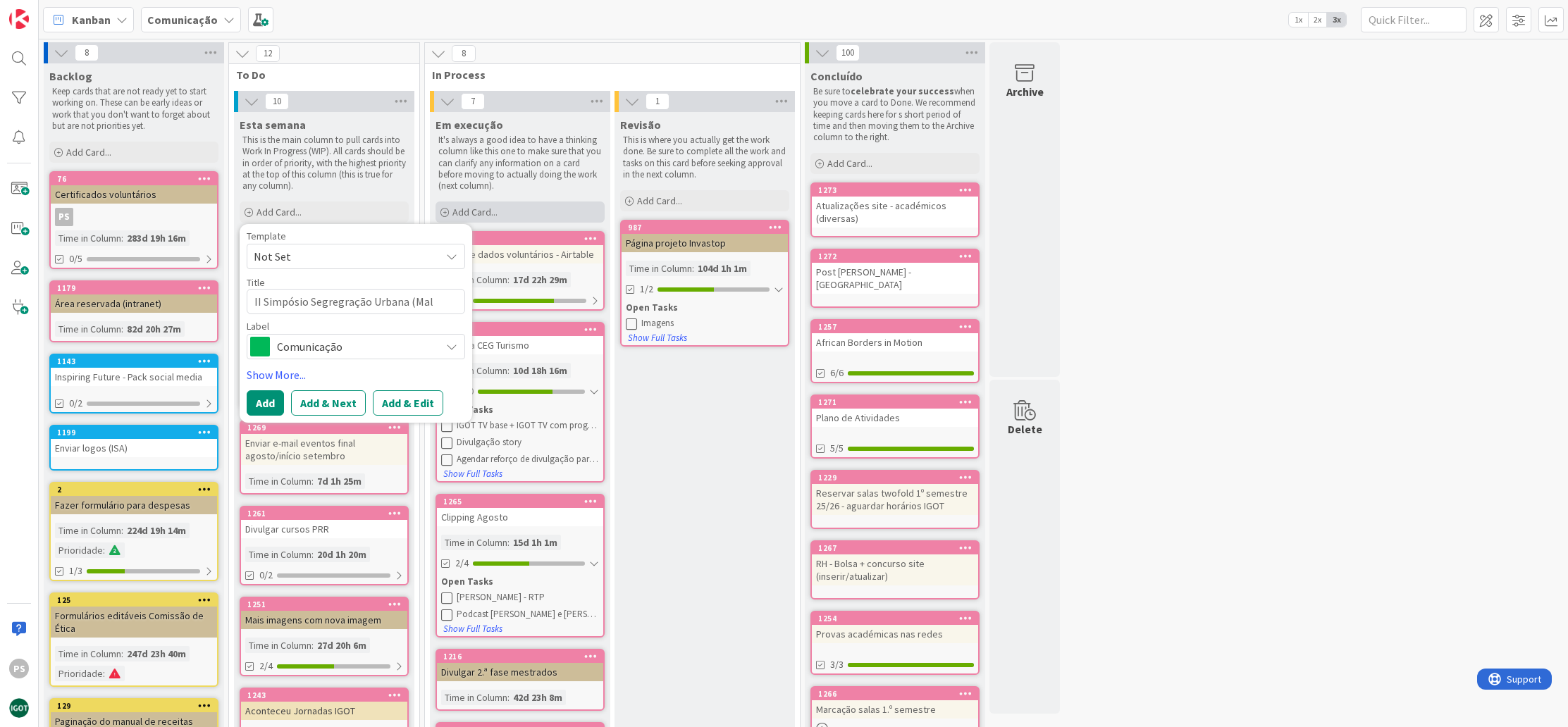
type textarea "x"
type textarea "II Simpósio Segregração Urbana ([GEOGRAPHIC_DATA]"
type textarea "x"
type textarea "II Simpósio Segregração Urbana ([GEOGRAPHIC_DATA]"
type textarea "x"
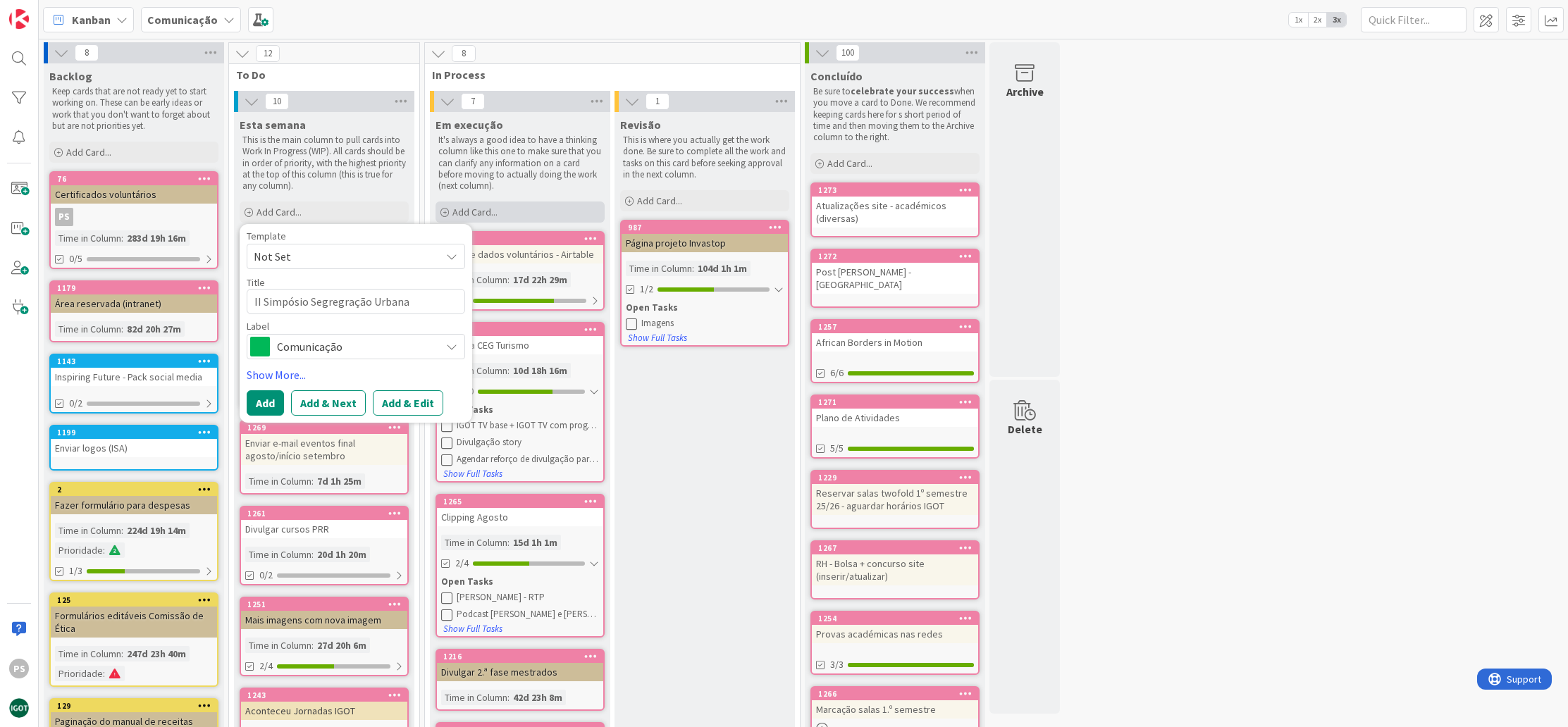
type textarea "II Simpósio Segregração Urbana ([GEOGRAPHIC_DATA]"
type textarea "x"
type textarea "II Simpósio Segregração Urbana ([GEOGRAPHIC_DATA]"
type textarea "x"
type textarea "II Simpósio Segregração Urbana (Malheiro"
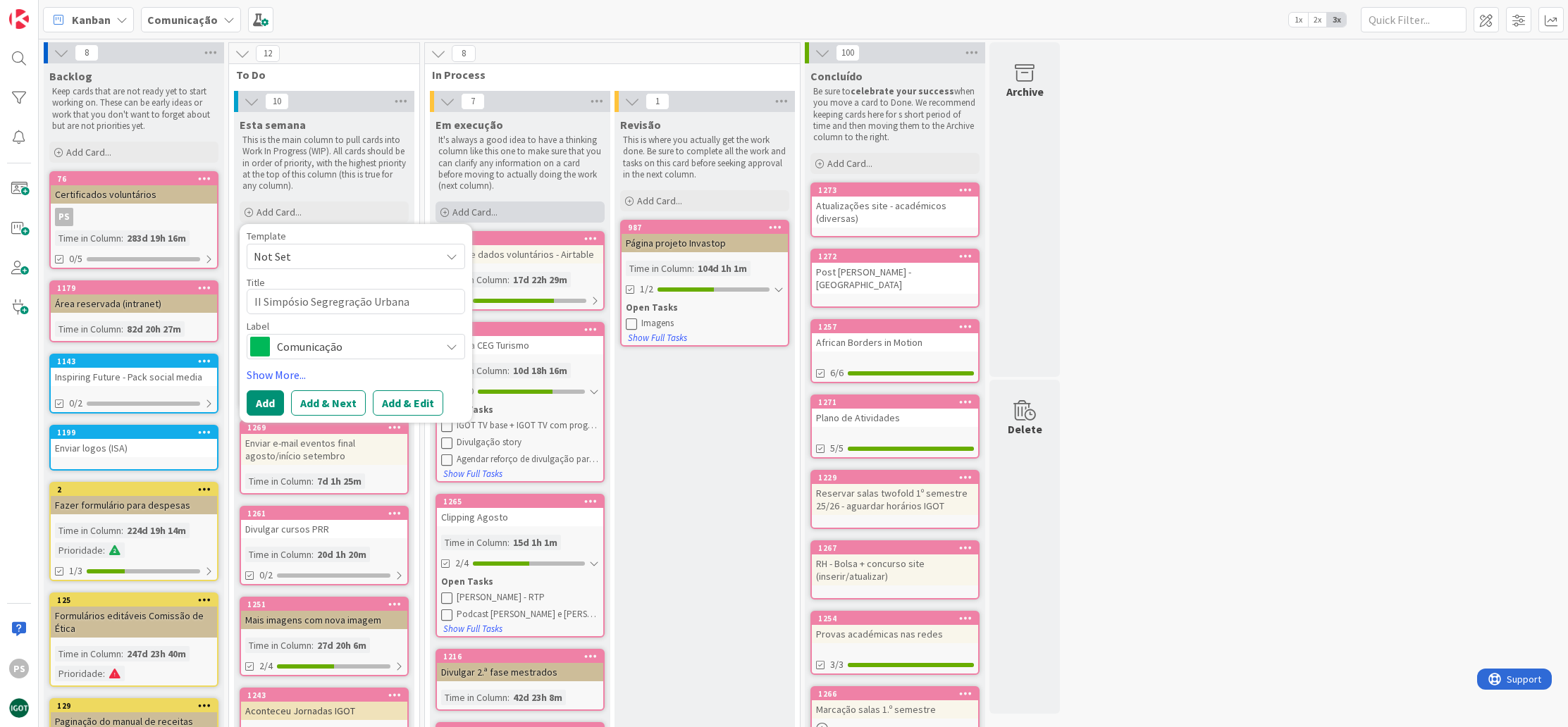
type textarea "x"
type textarea "II Simpósio Segregração Urbana ([GEOGRAPHIC_DATA]"
type textarea "x"
type textarea "II Simpósio Segregração Urbana ([GEOGRAPHIC_DATA])"
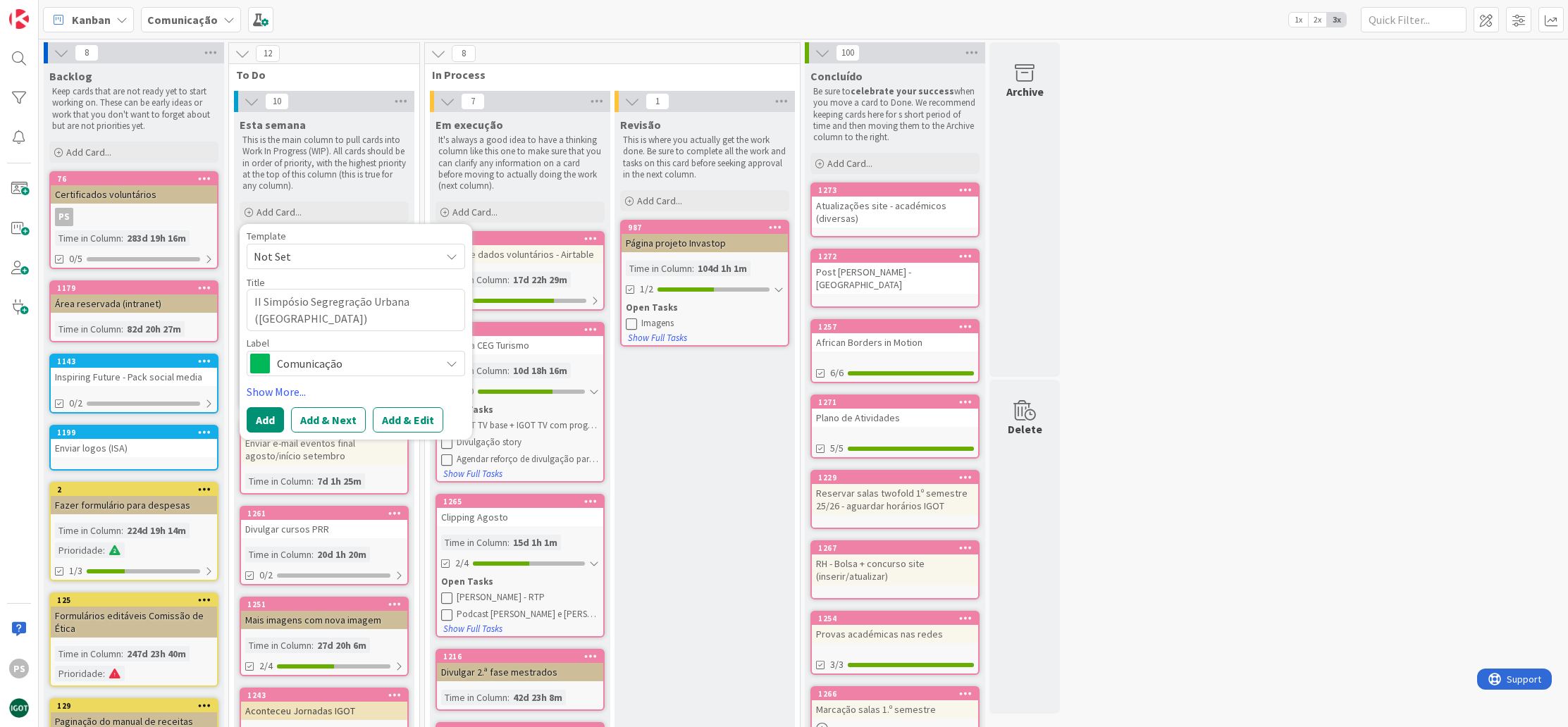
type textarea "x"
type textarea "II Simpósio Segregação Urbana ([GEOGRAPHIC_DATA])"
click at [293, 349] on span "Comunicação" at bounding box center [356, 347] width 157 height 20
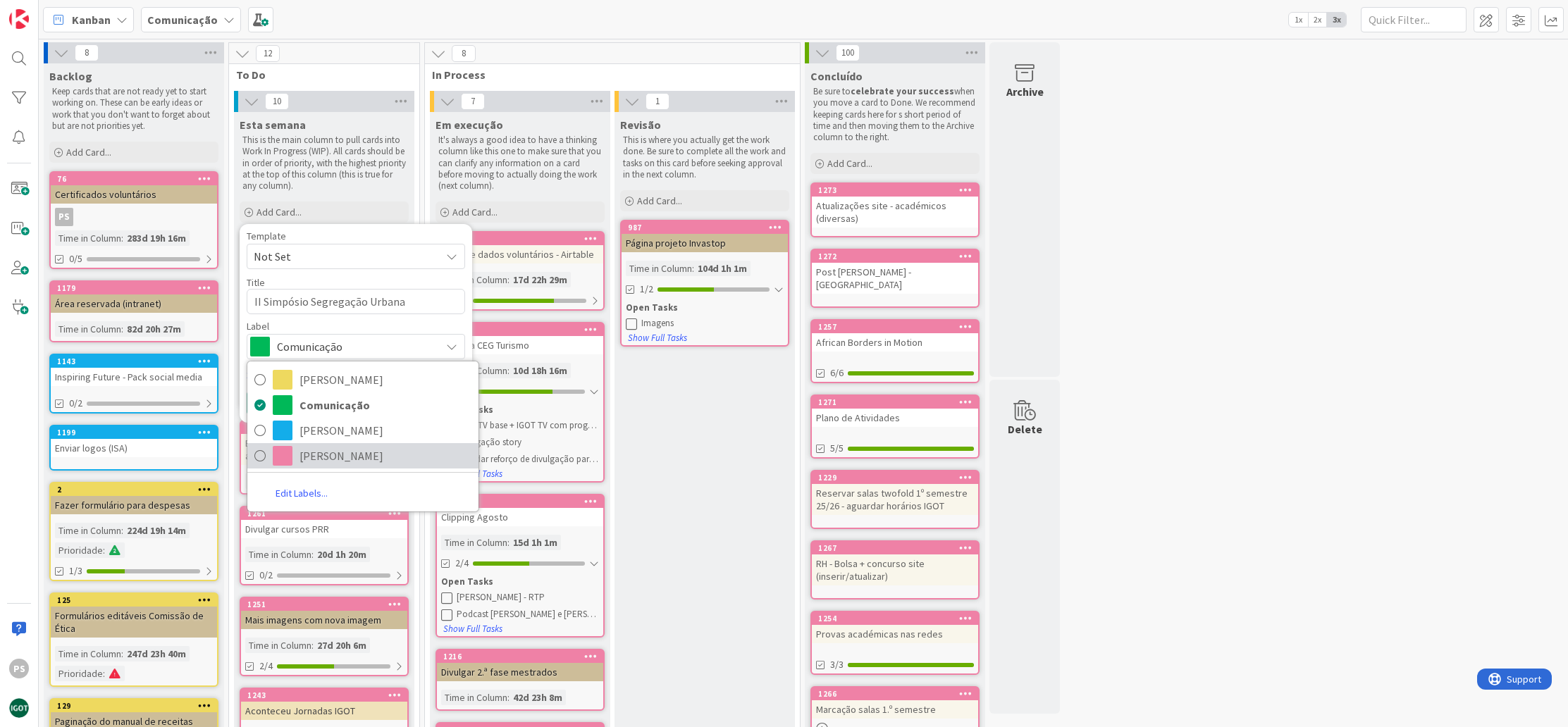
click at [296, 451] on link "[PERSON_NAME]" at bounding box center [362, 455] width 231 height 25
type textarea "x"
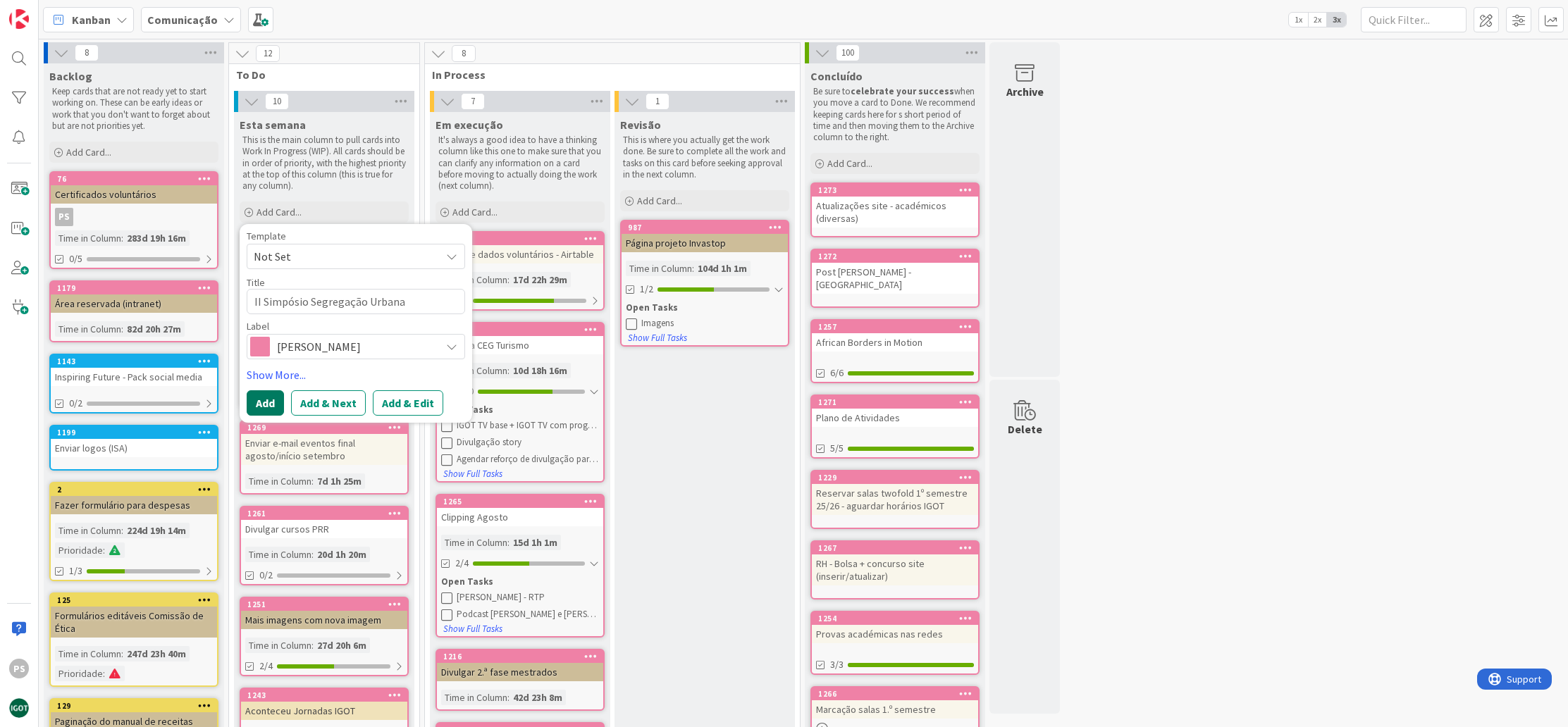
click at [270, 393] on button "Add" at bounding box center [265, 403] width 38 height 25
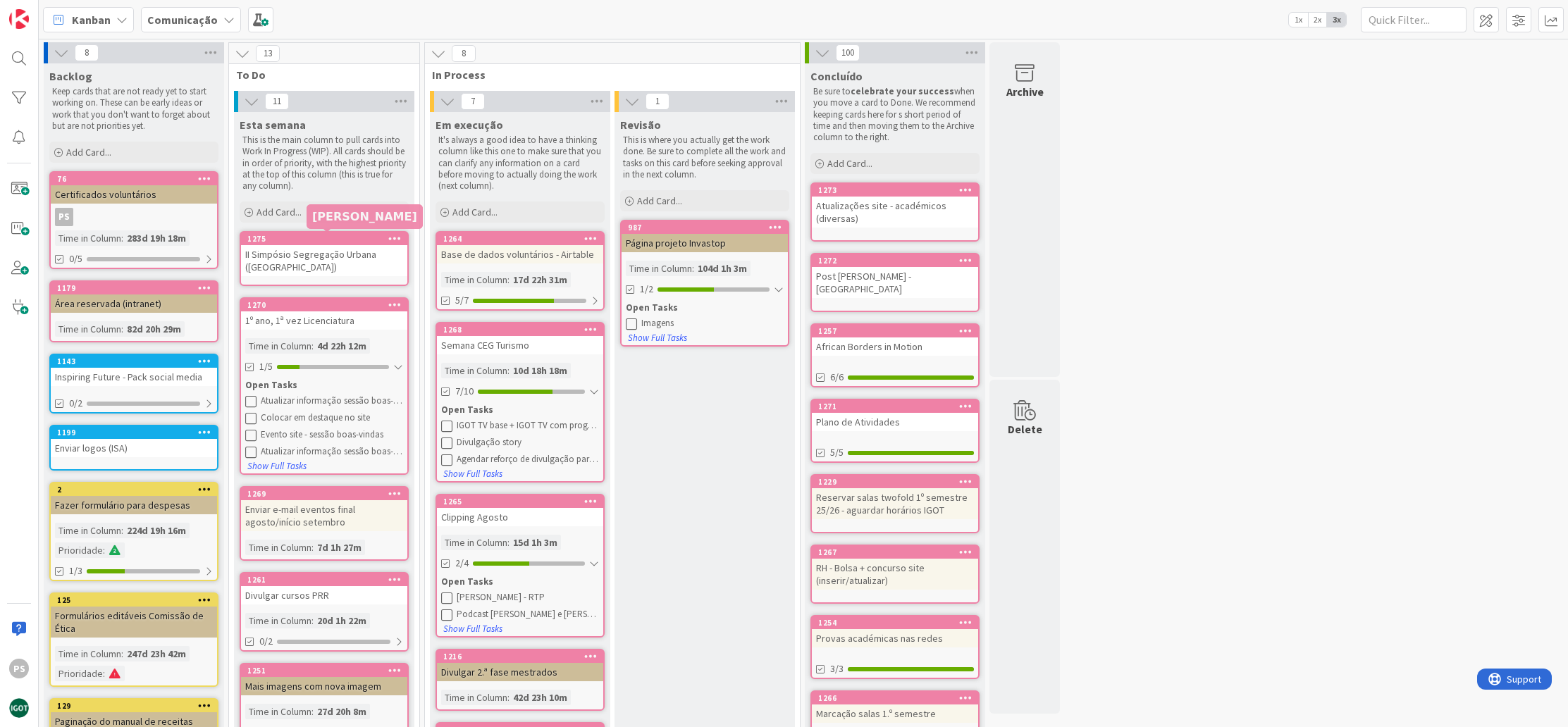
click at [345, 238] on div "1275" at bounding box center [327, 239] width 160 height 10
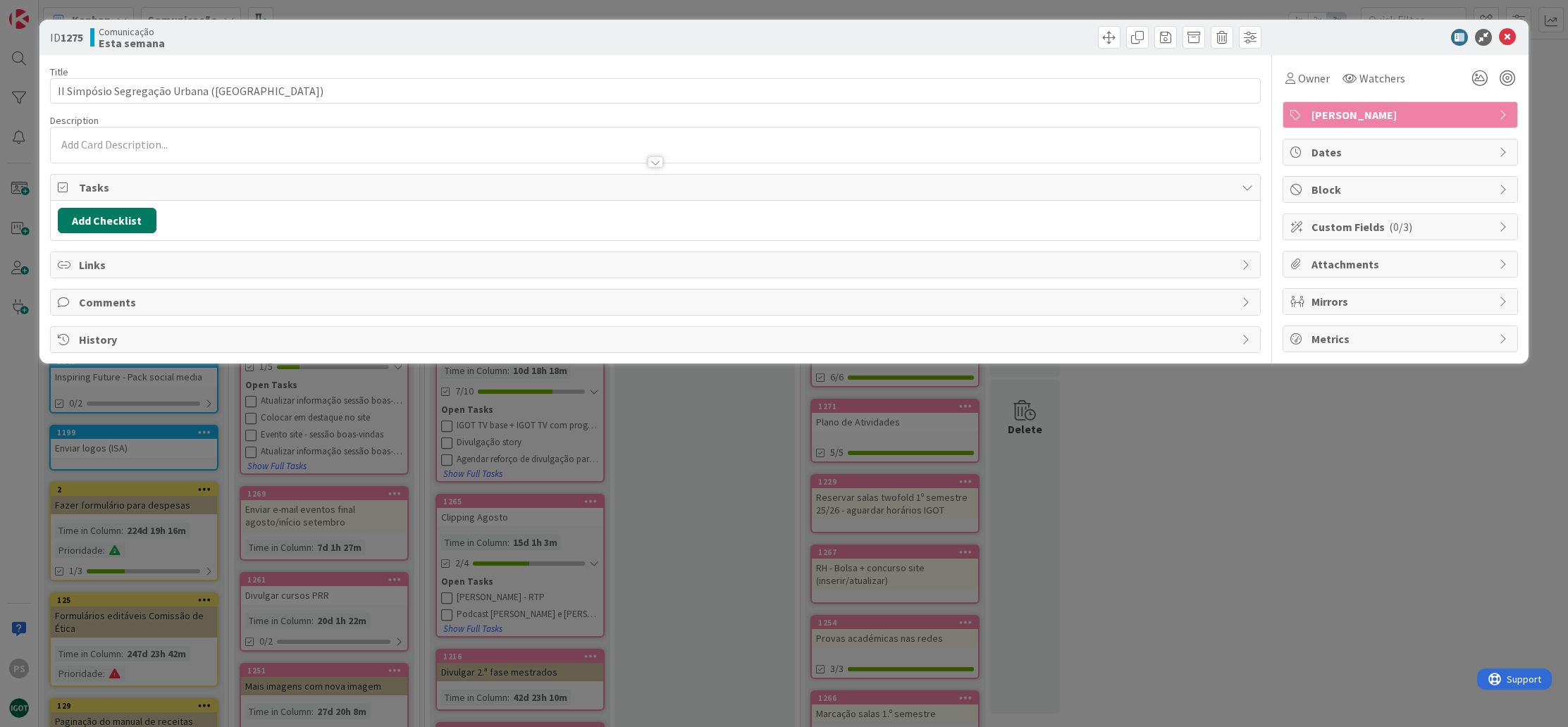
click at [108, 218] on button "Add Checklist" at bounding box center [107, 220] width 99 height 25
type input "Lista"
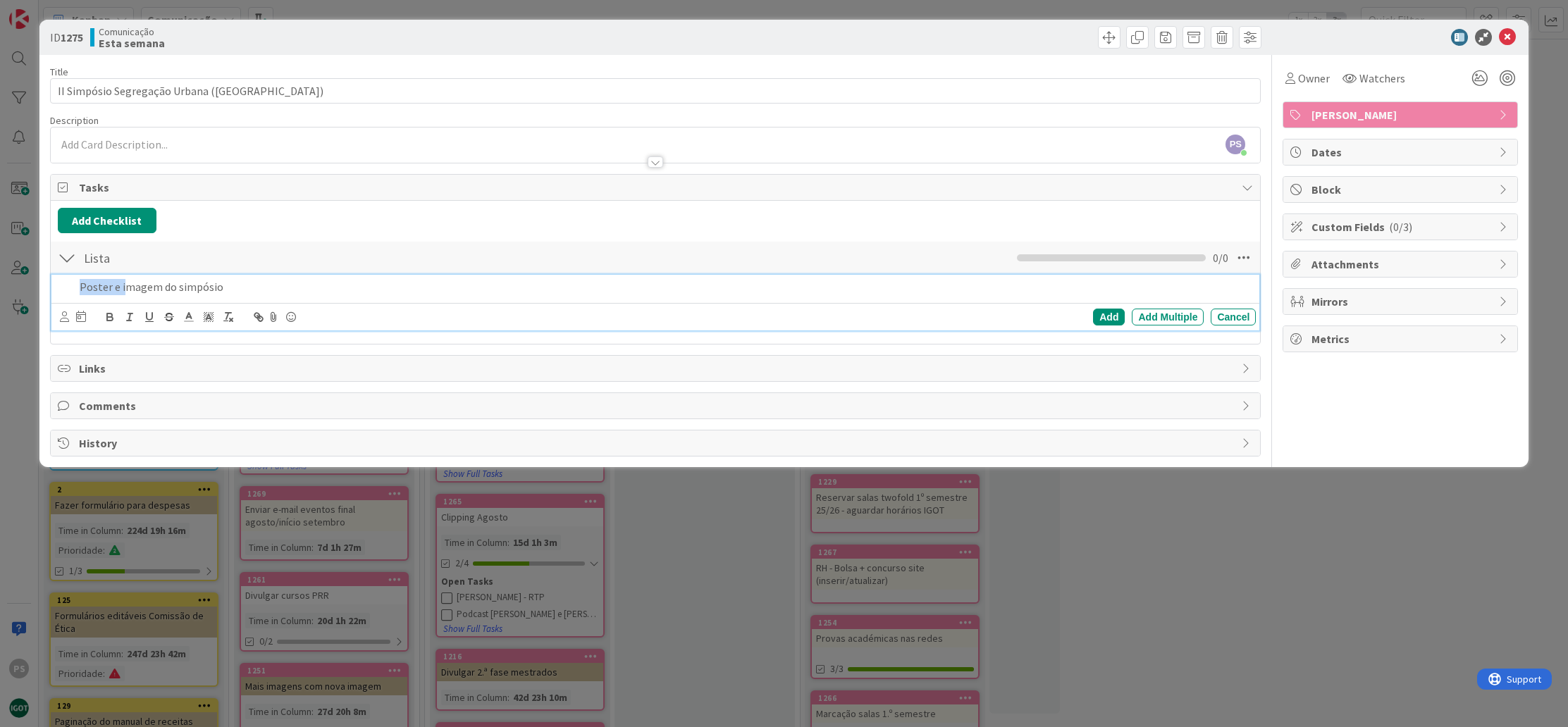
drag, startPoint x: 125, startPoint y: 284, endPoint x: 40, endPoint y: 283, distance: 85.0
click at [40, 283] on div "ID 1275 Comunicação Esta semana Title 41 / 128 II Simpósio Segregação Urbana ([…" at bounding box center [784, 243] width 1490 height 448
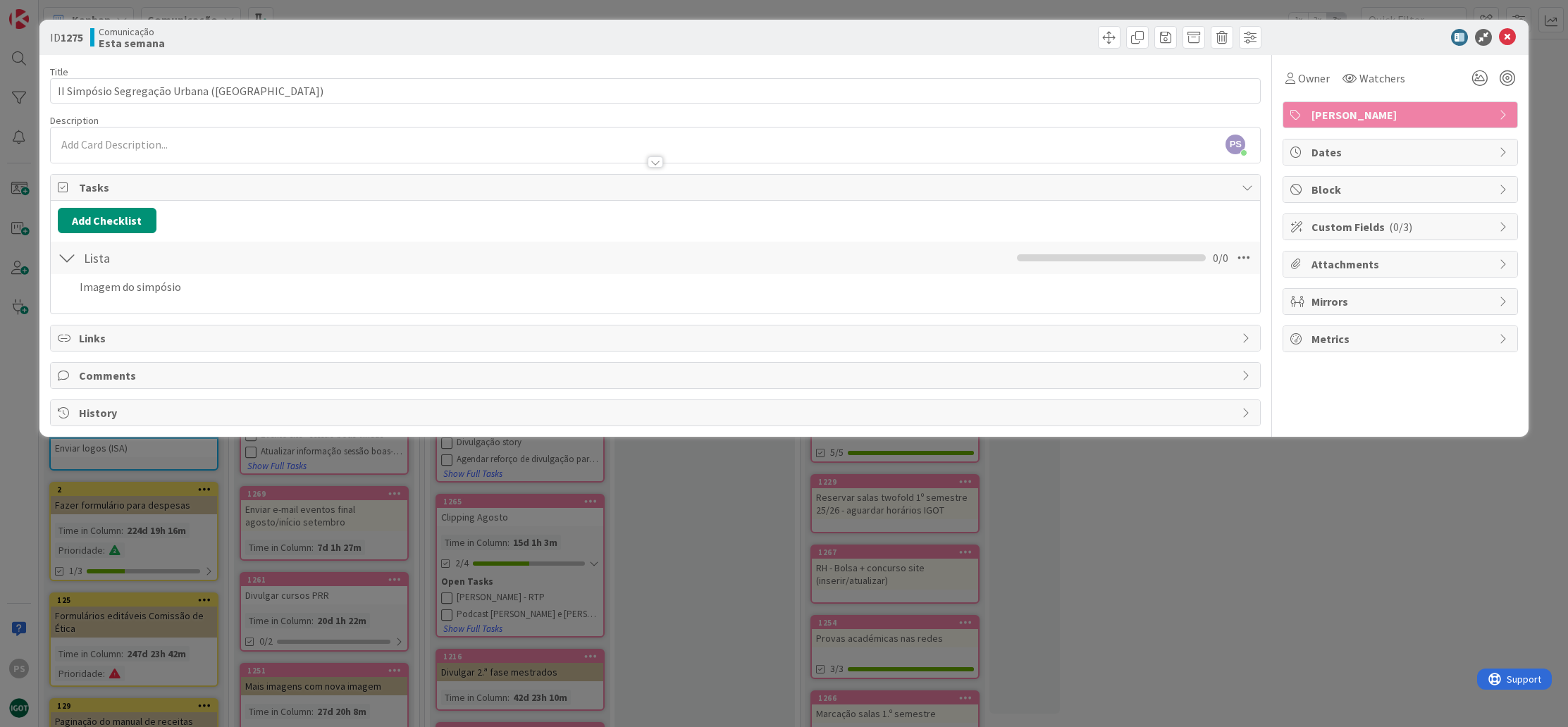
click at [201, 287] on p "Imagem do simpósio" at bounding box center [666, 286] width 1172 height 16
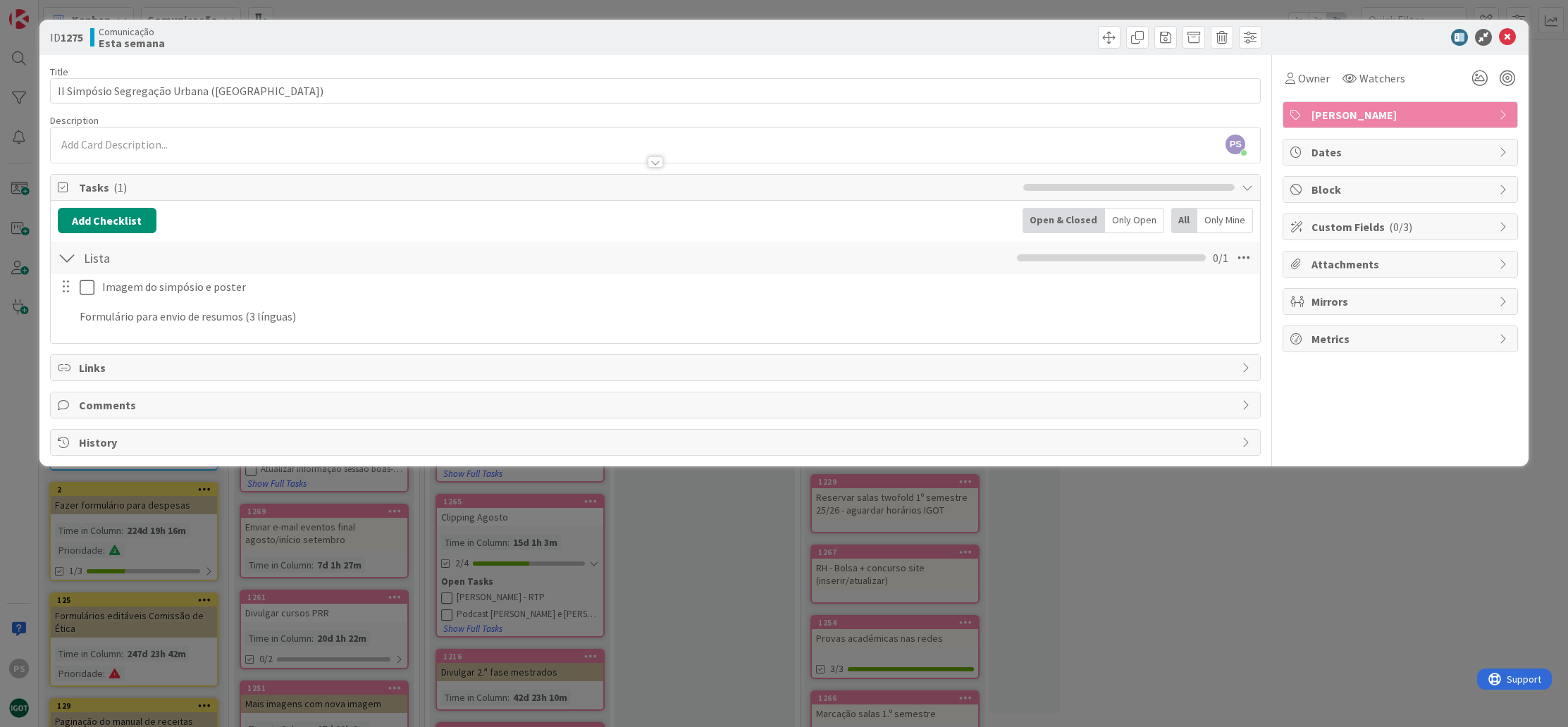
click at [82, 315] on p "Formulário para envio de resumos (3 línguas)" at bounding box center [666, 316] width 1172 height 16
drag, startPoint x: 321, startPoint y: 314, endPoint x: 432, endPoint y: 314, distance: 111.0
click at [432, 314] on p "Configuração do formulário para envio de resumos (3 línguas)" at bounding box center [666, 316] width 1172 height 16
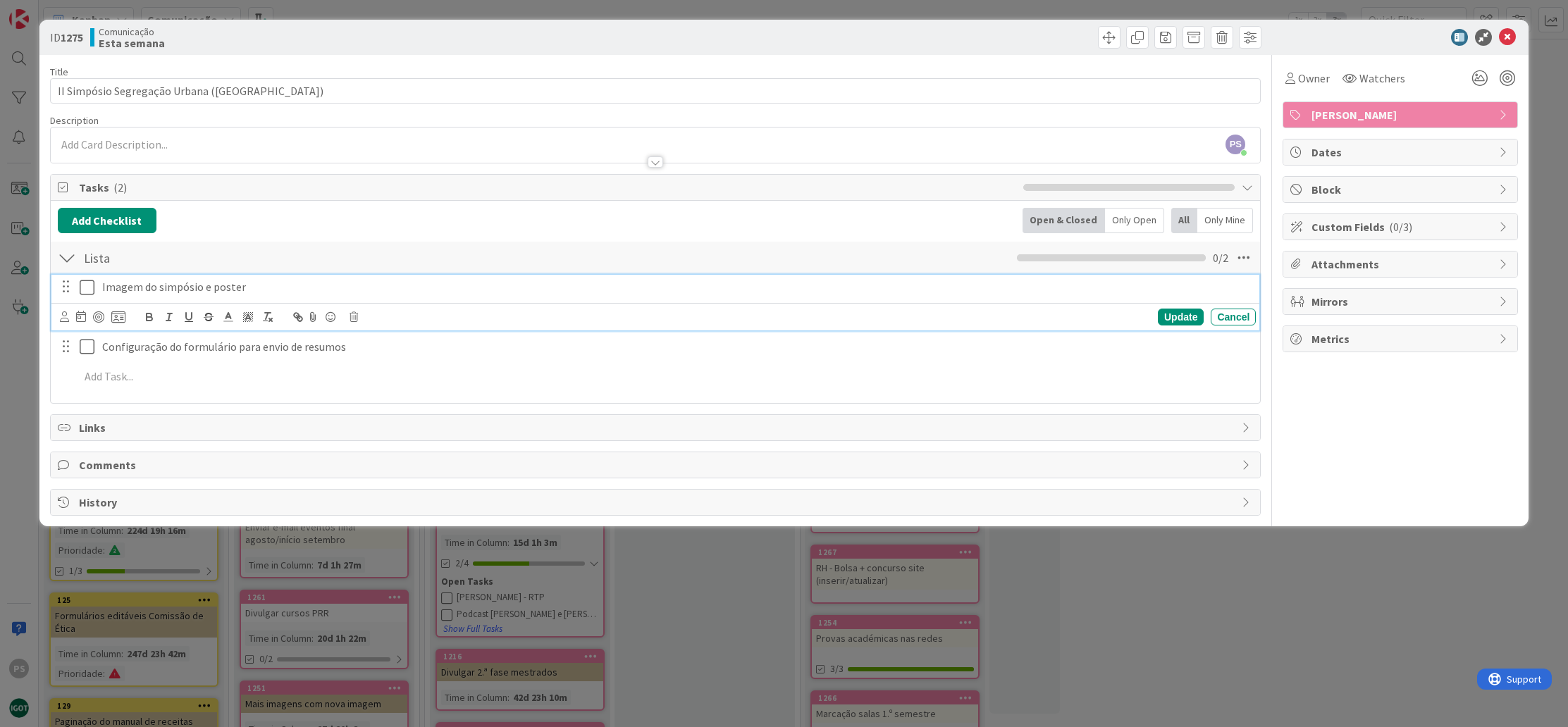
click at [88, 287] on icon at bounding box center [91, 287] width 22 height 17
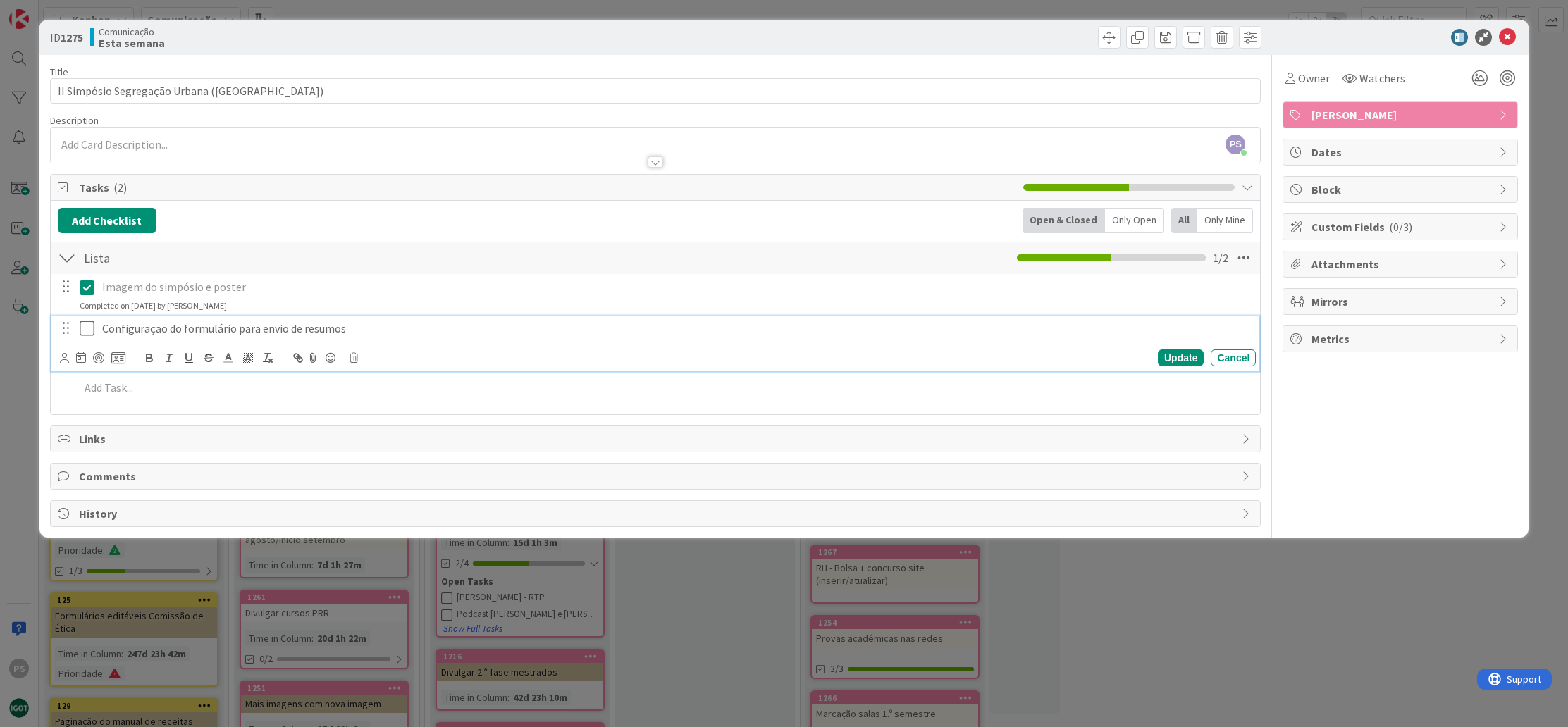
click at [91, 324] on icon at bounding box center [91, 329] width 22 height 17
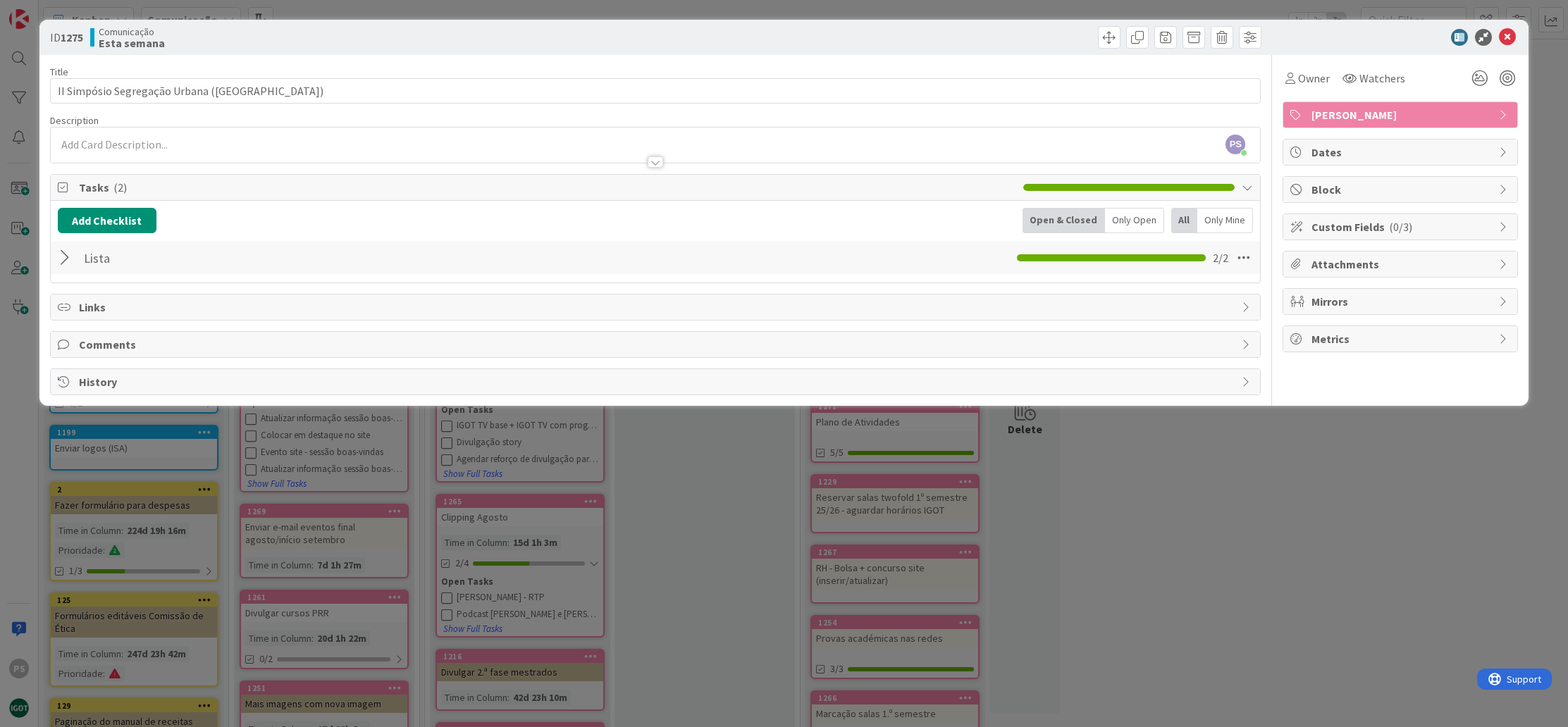
click at [65, 262] on div at bounding box center [67, 257] width 18 height 25
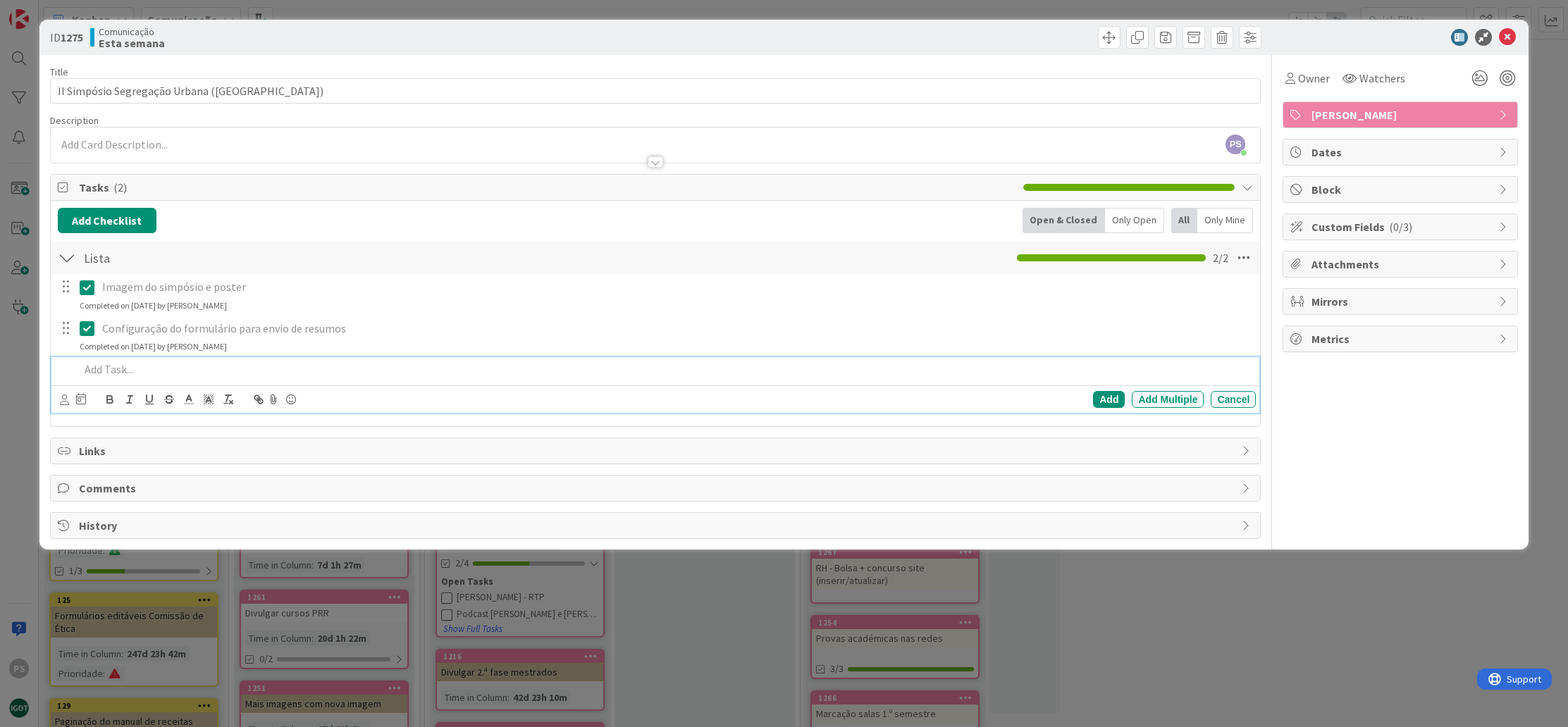
click at [141, 362] on p at bounding box center [666, 369] width 1172 height 16
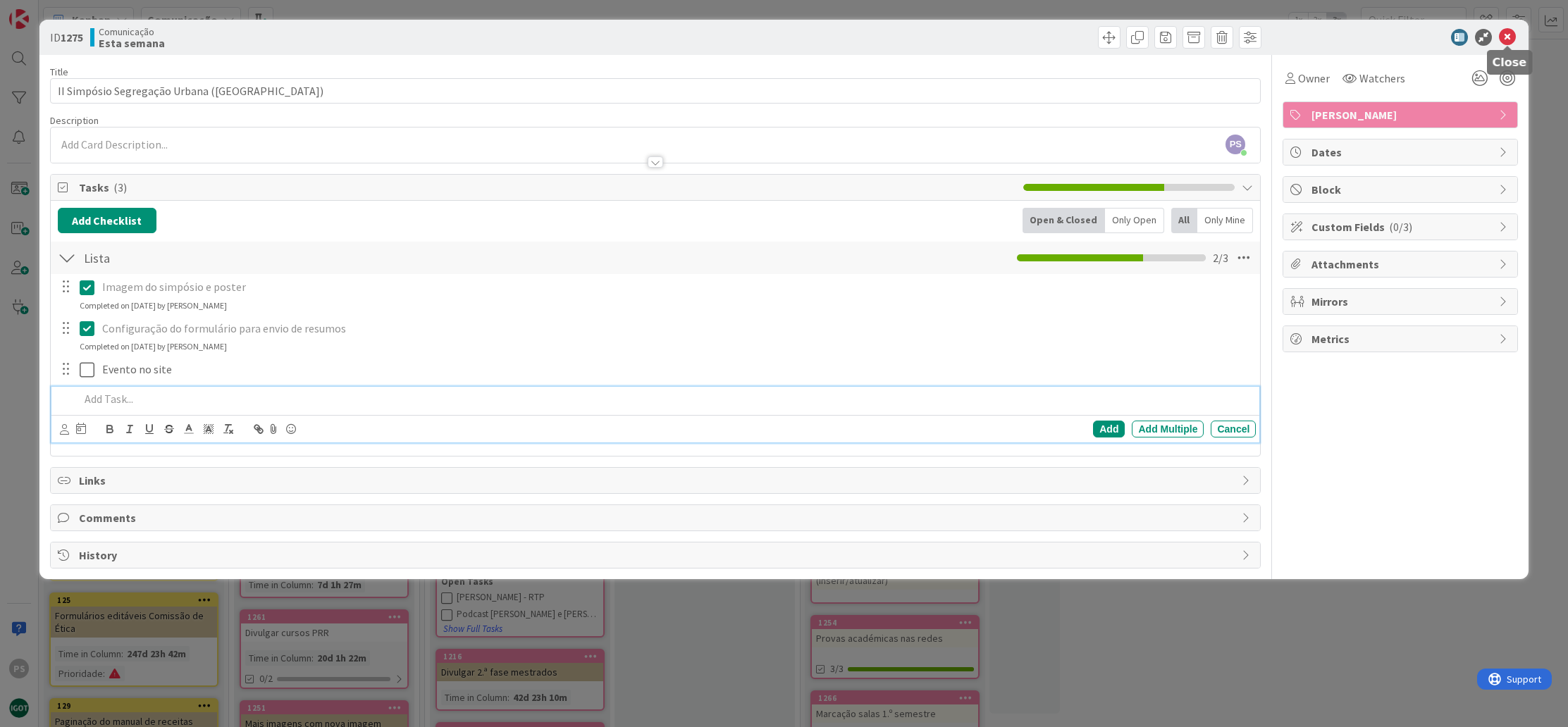
click at [1509, 35] on icon at bounding box center [1507, 38] width 17 height 17
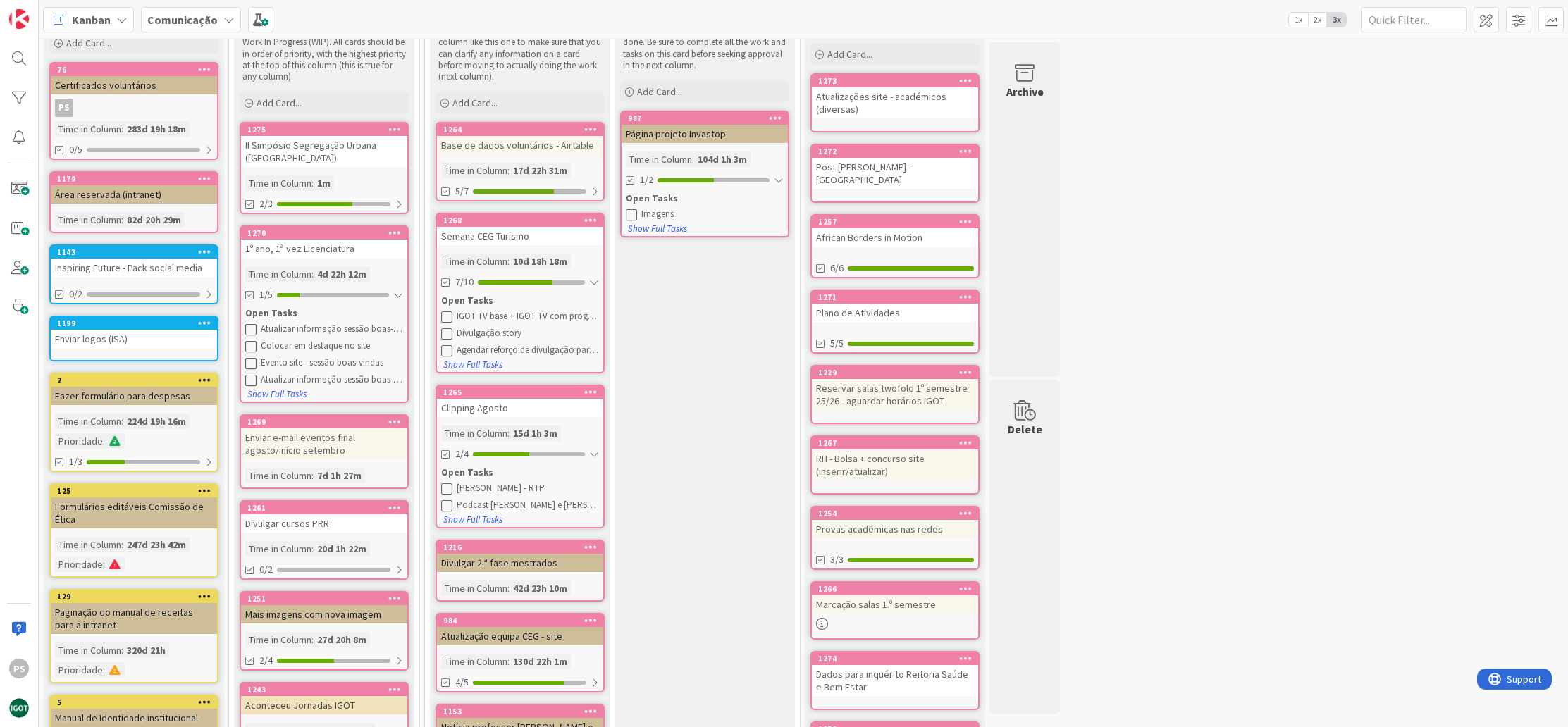
scroll to position [120, 0]
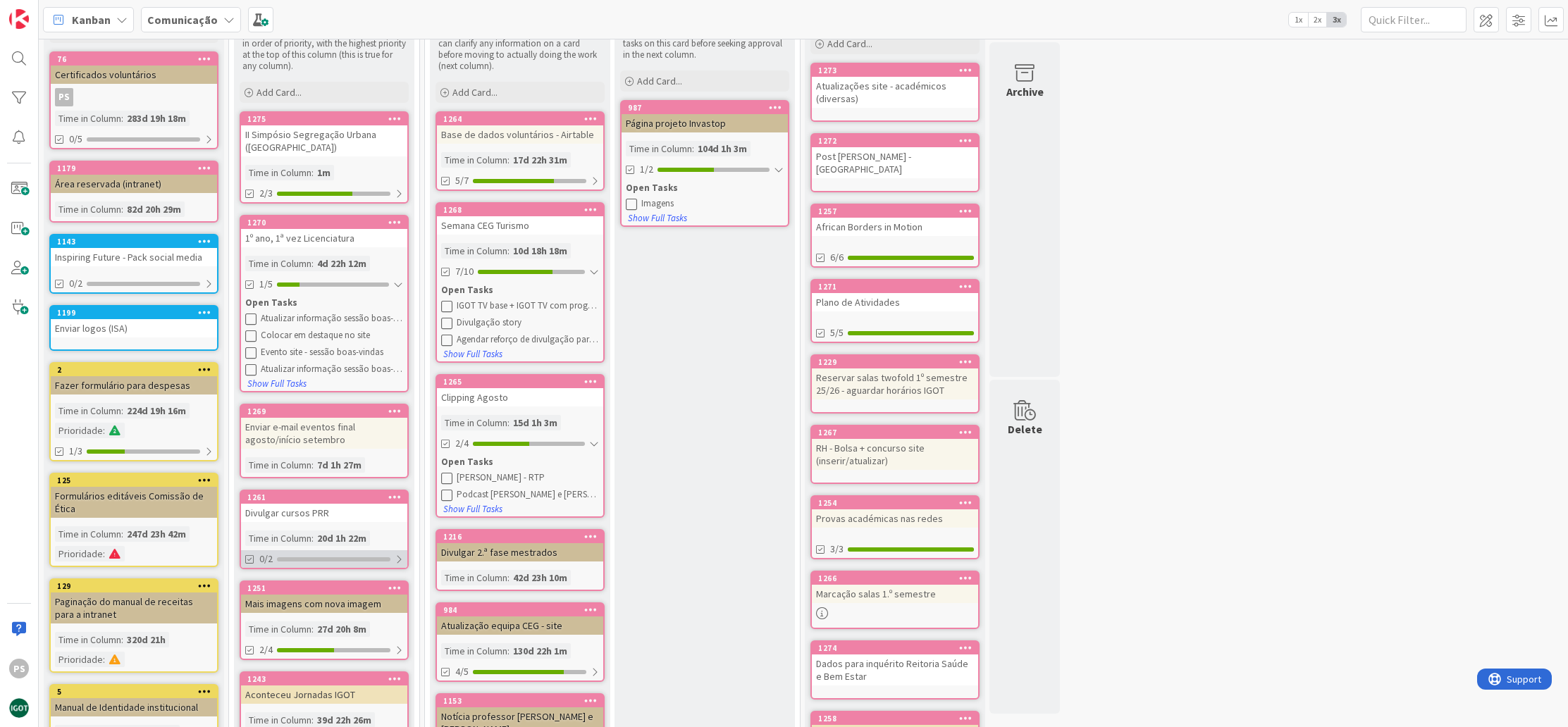
click at [313, 551] on div "0/2" at bounding box center [324, 559] width 167 height 18
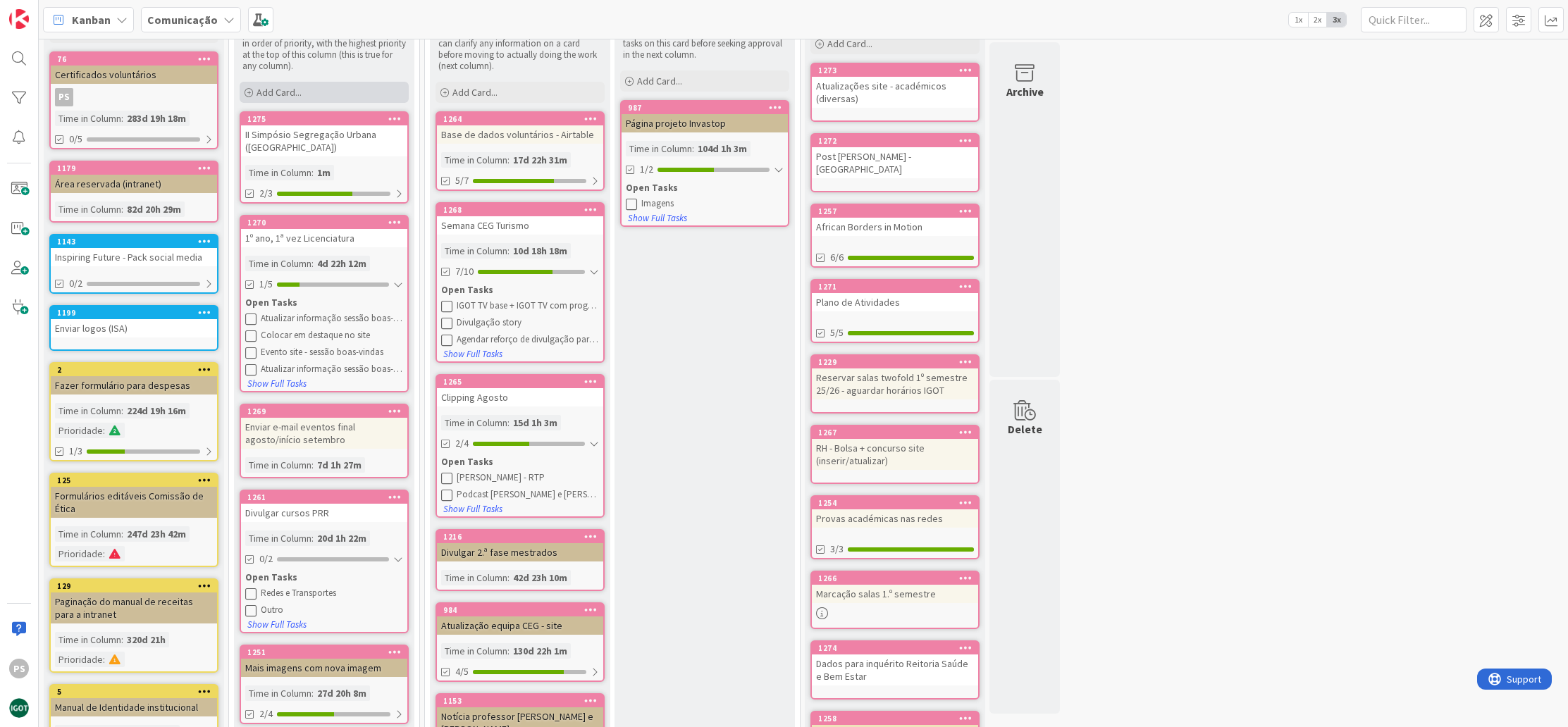
click at [301, 91] on span "Add Card..." at bounding box center [279, 92] width 45 height 13
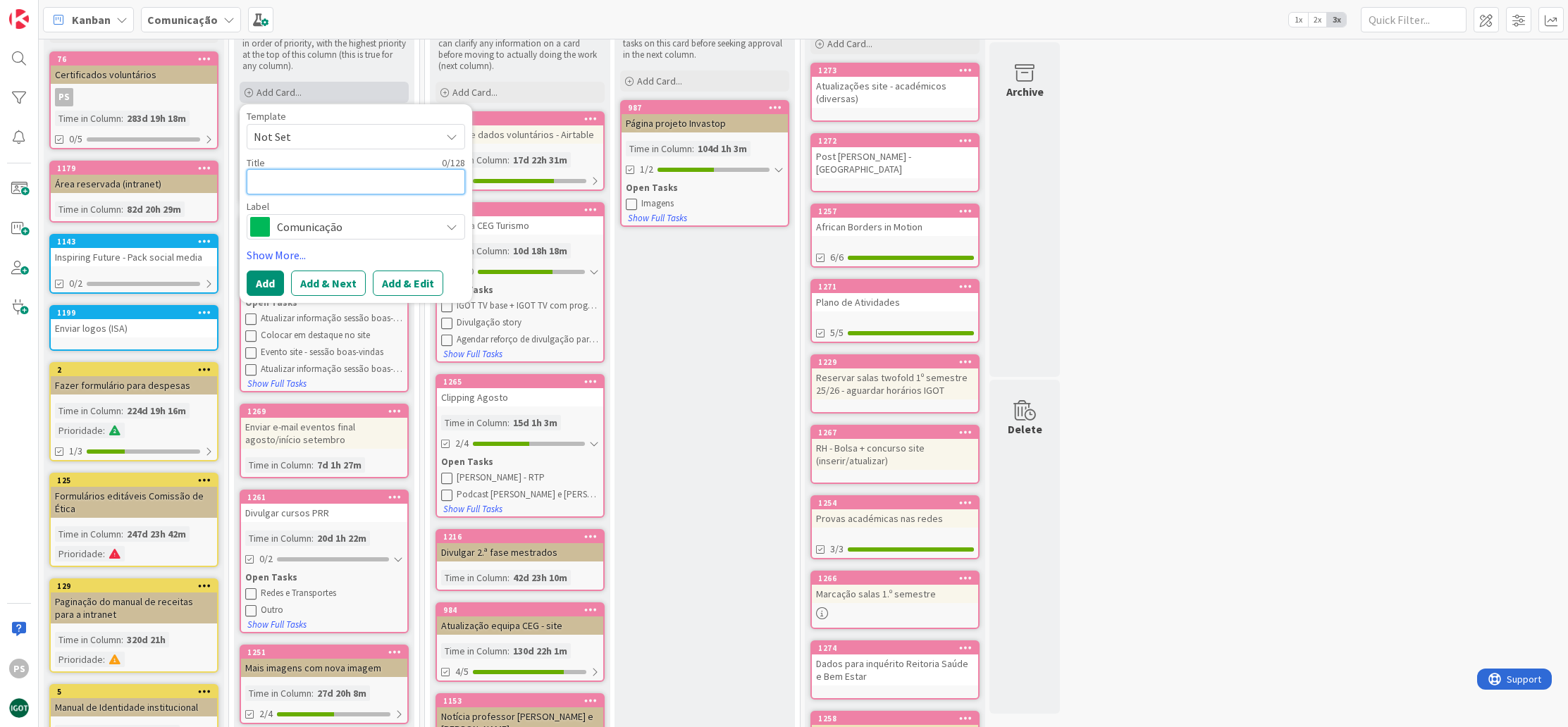
type textarea "x"
type textarea "D"
type textarea "x"
type textarea "Di"
type textarea "x"
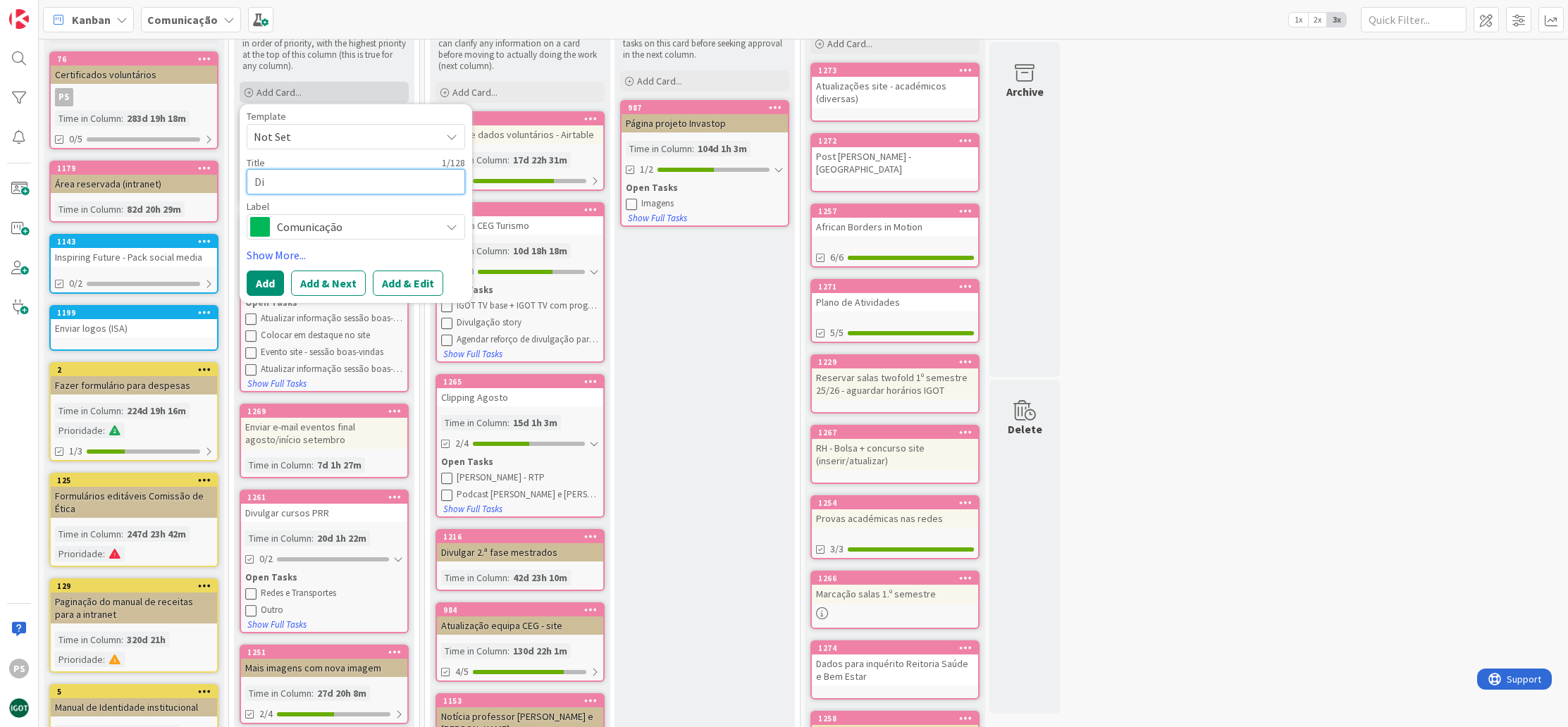
type textarea "Div"
type textarea "x"
type textarea "Divu"
type textarea "x"
type textarea "Divul"
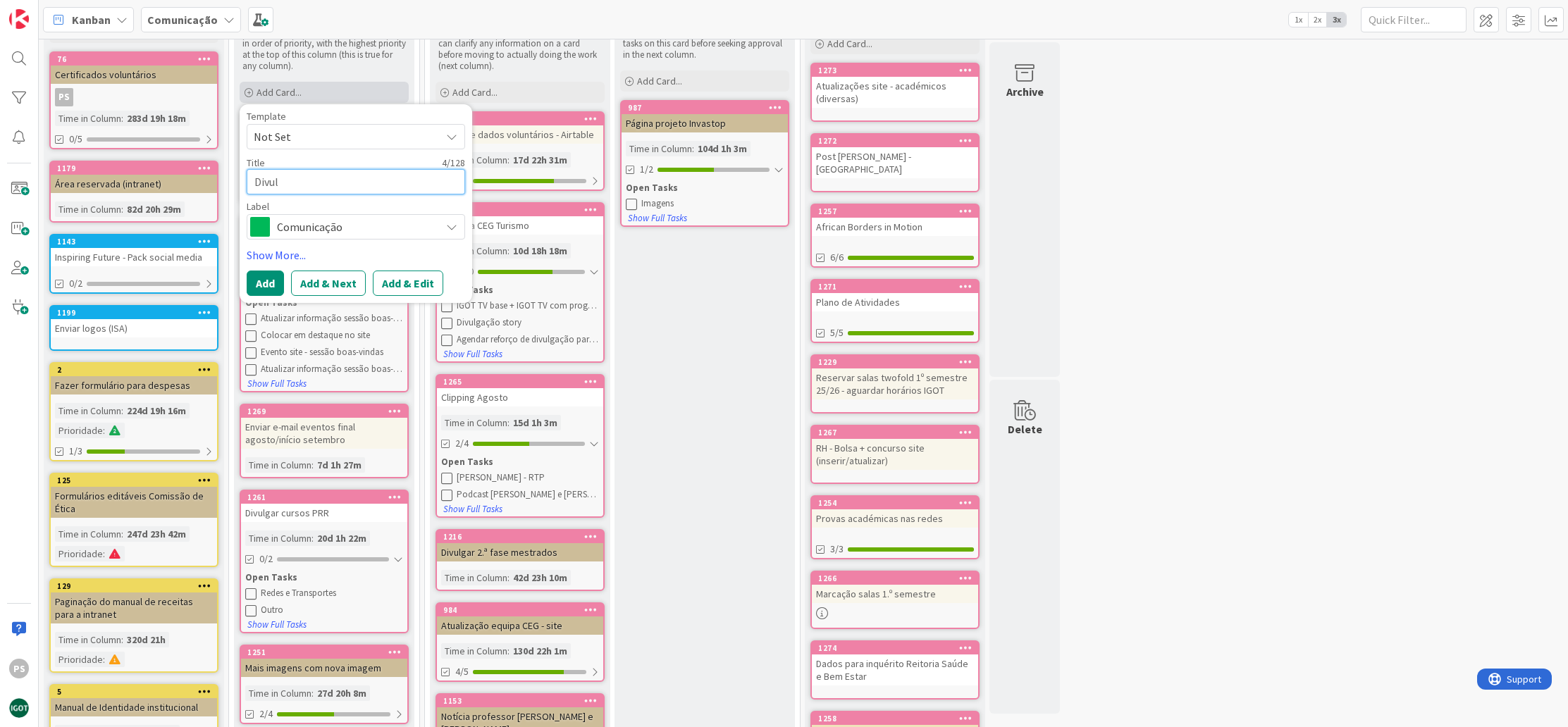
type textarea "x"
type textarea "Divulg"
type textarea "x"
type textarea "Divulga"
type textarea "x"
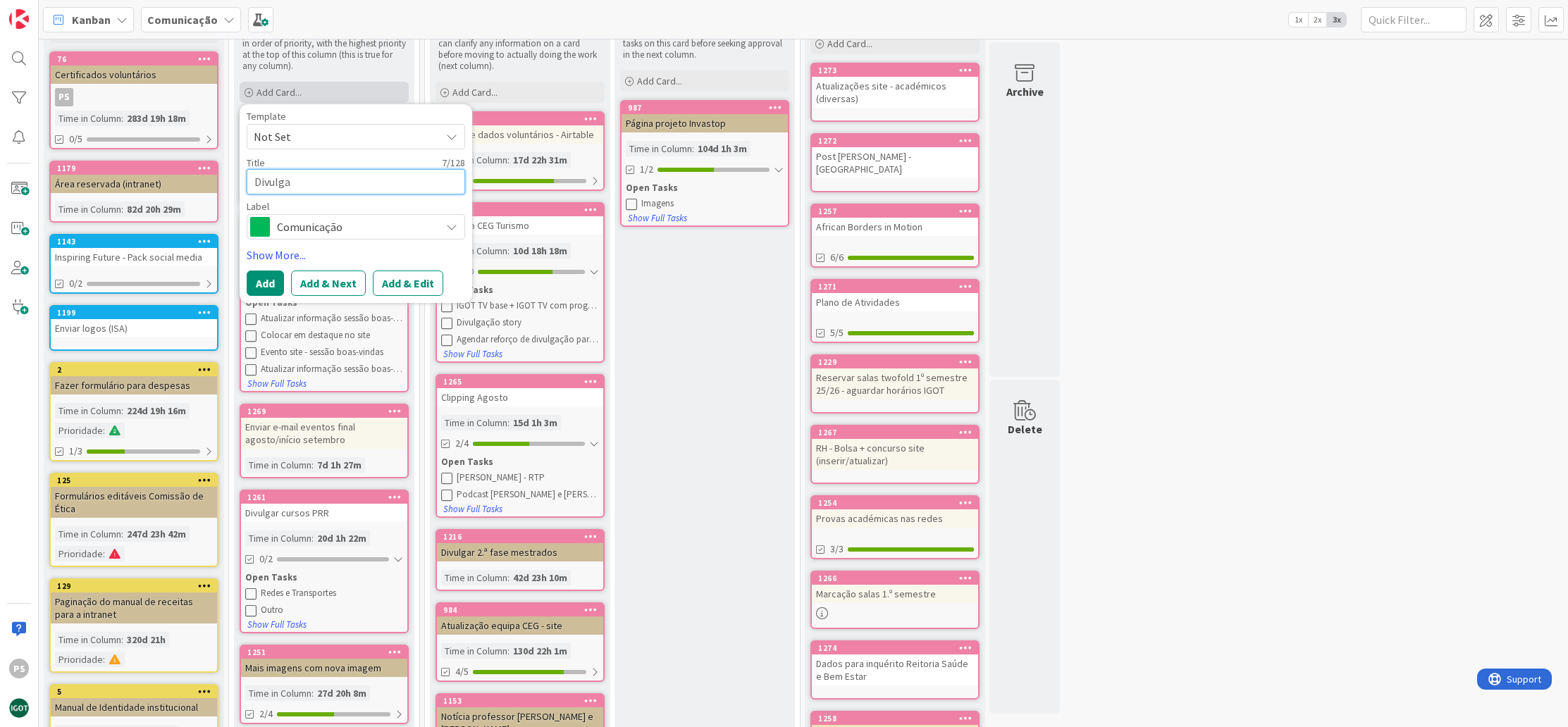
type textarea "Divulgar"
type textarea "x"
type textarea "Divulgar"
type textarea "x"
type textarea "Divulgar B"
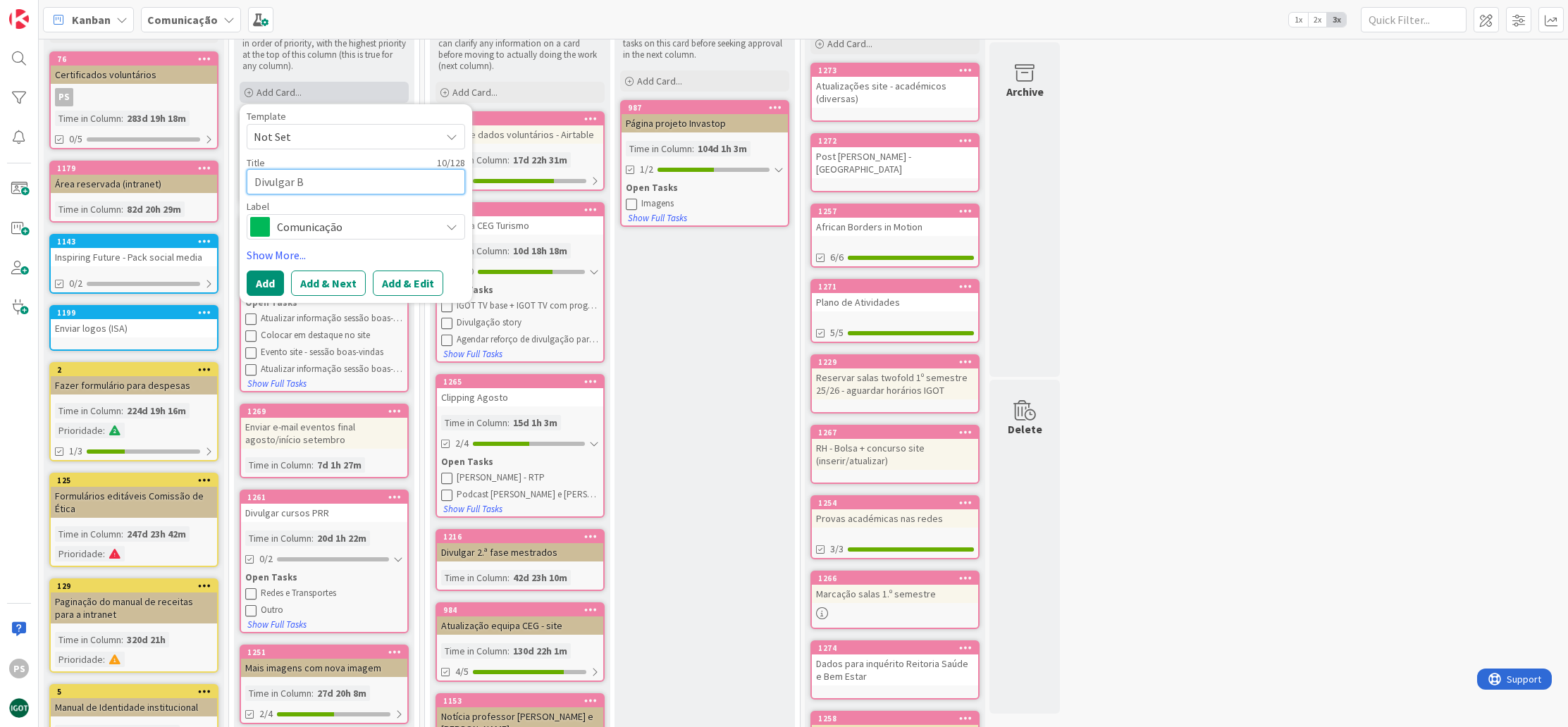
type textarea "x"
type textarea "Divulgar BI"
type textarea "x"
type textarea "Divulgar BI"
type textarea "x"
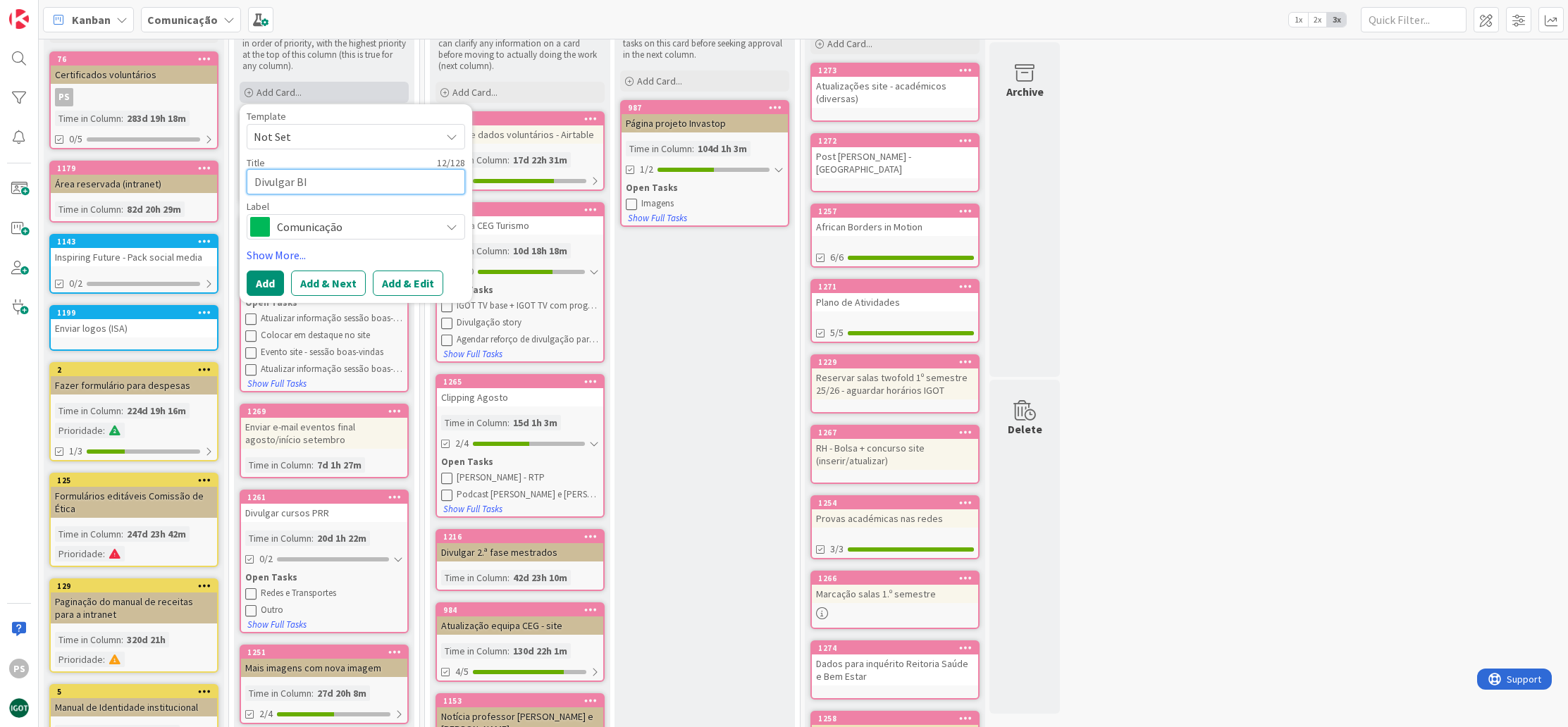
type textarea "Divulgar BI C"
type textarea "x"
type textarea "Divulgar BI CE"
type textarea "x"
type textarea "Divulgar BI CEG"
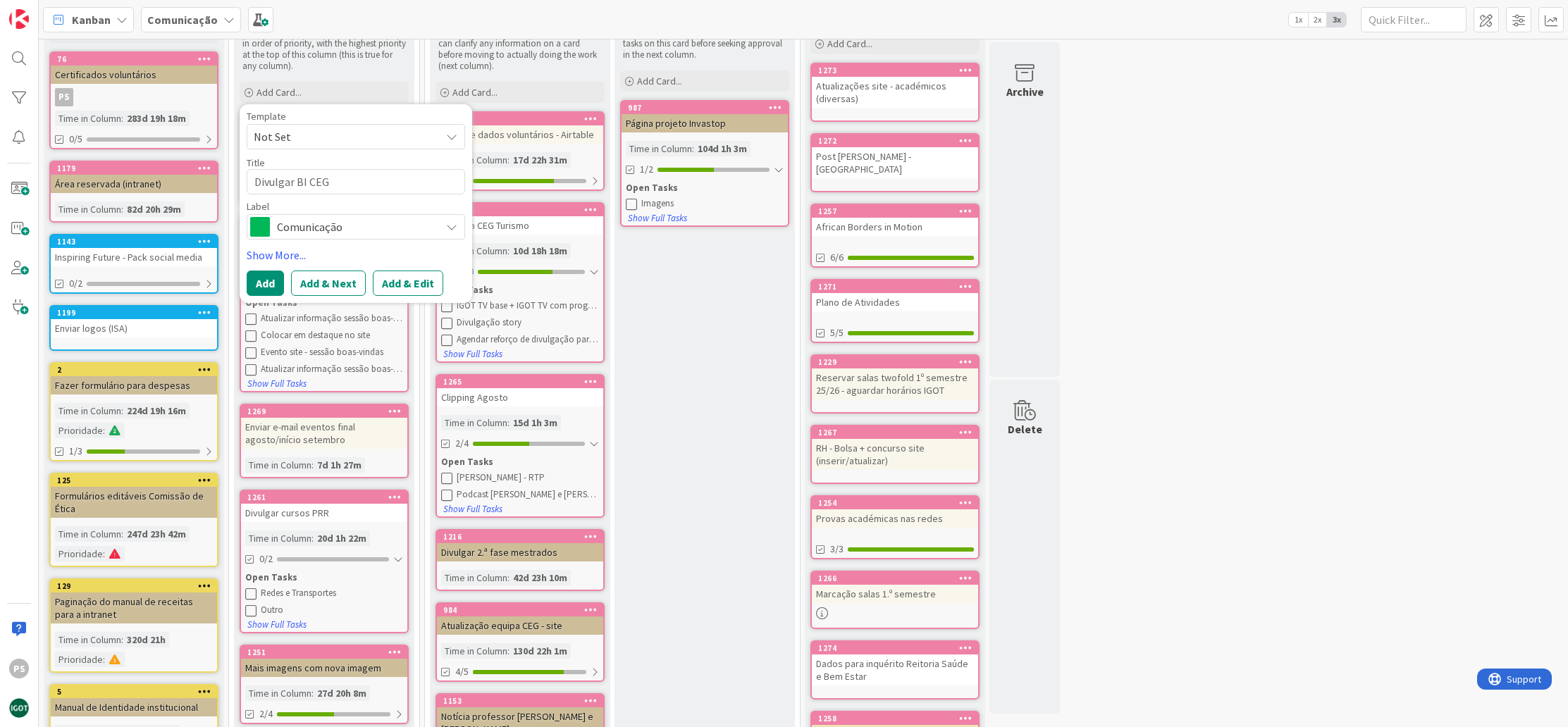
click at [374, 225] on span "Comunicação" at bounding box center [356, 227] width 157 height 20
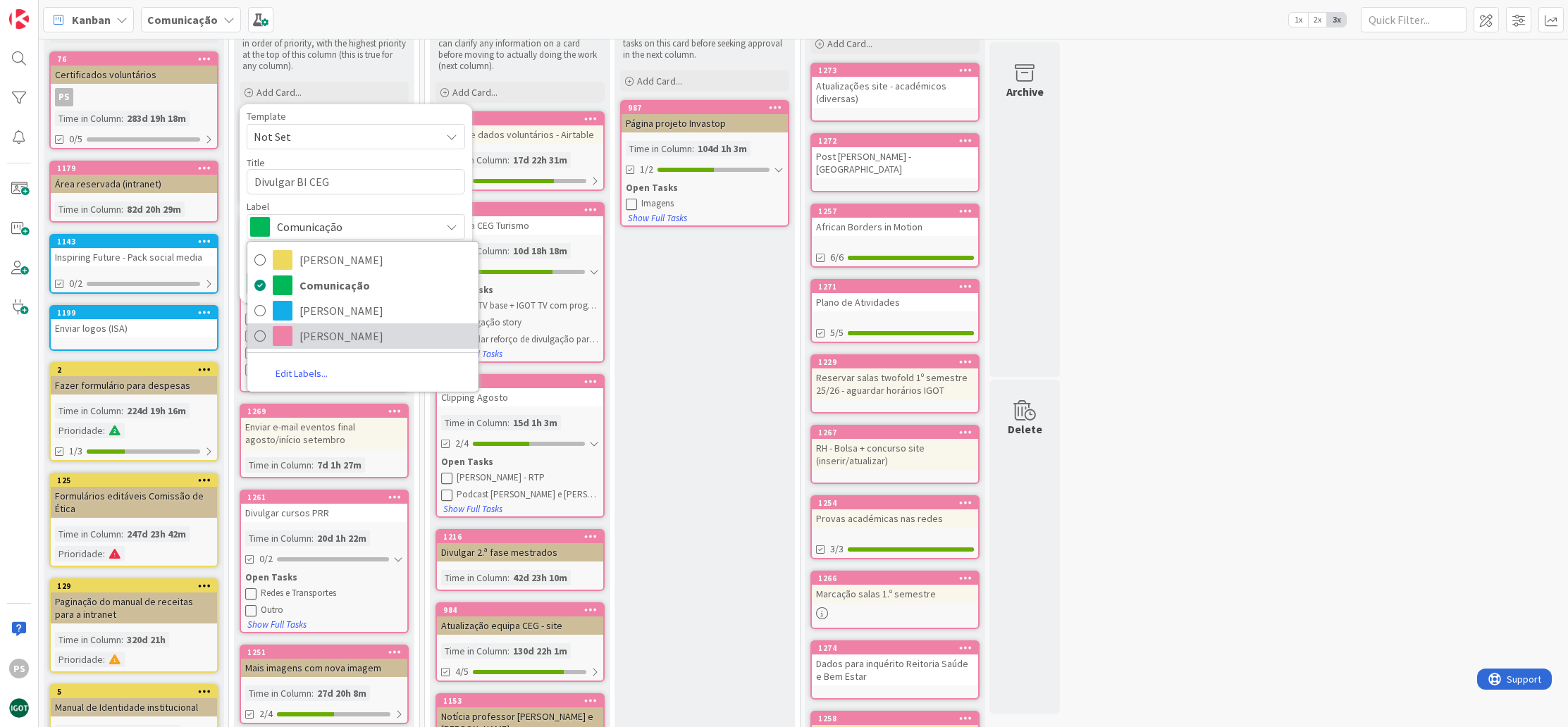
click at [317, 332] on span "[PERSON_NAME]" at bounding box center [385, 336] width 172 height 21
type textarea "x"
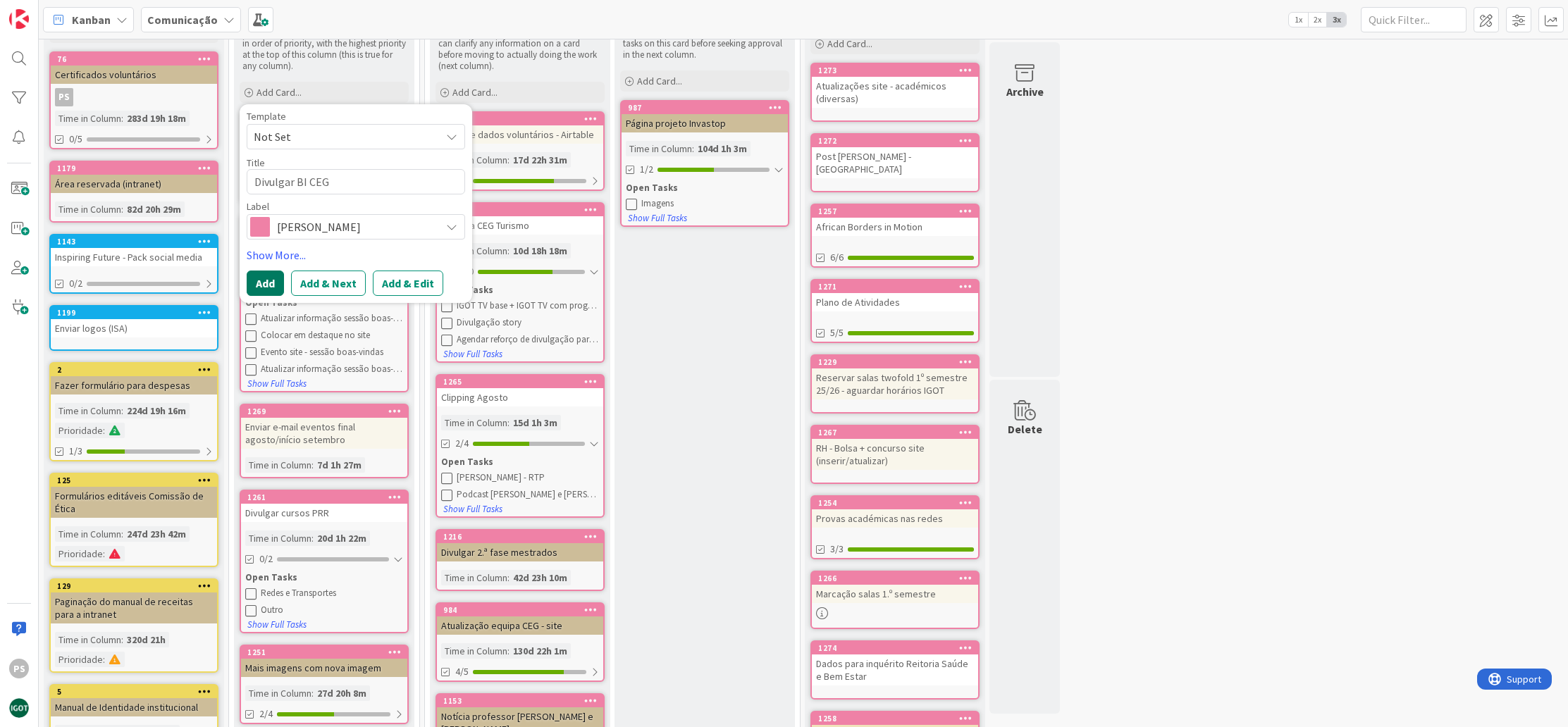
click at [260, 286] on button "Add" at bounding box center [265, 283] width 38 height 25
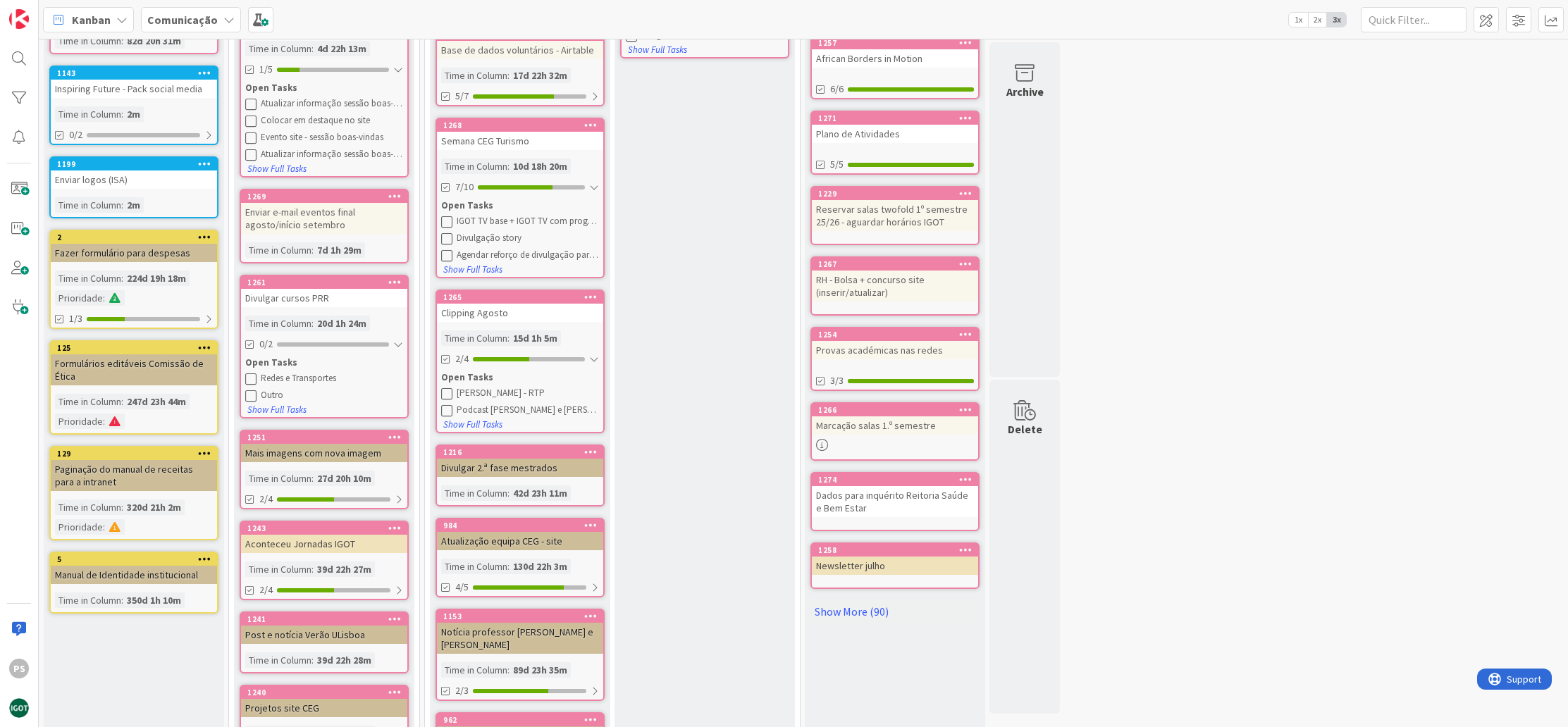
scroll to position [0, 0]
